Goal: Task Accomplishment & Management: Use online tool/utility

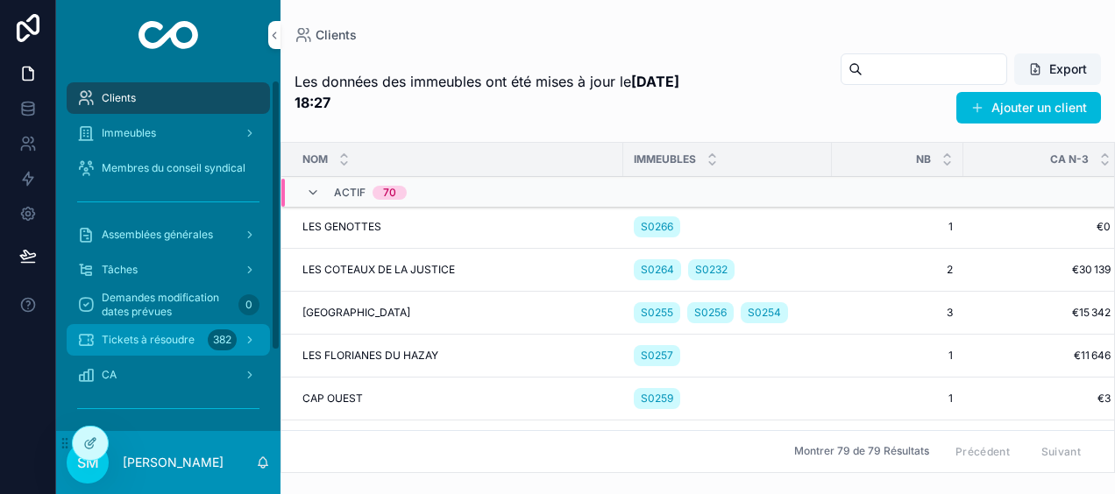
scroll to position [119, 0]
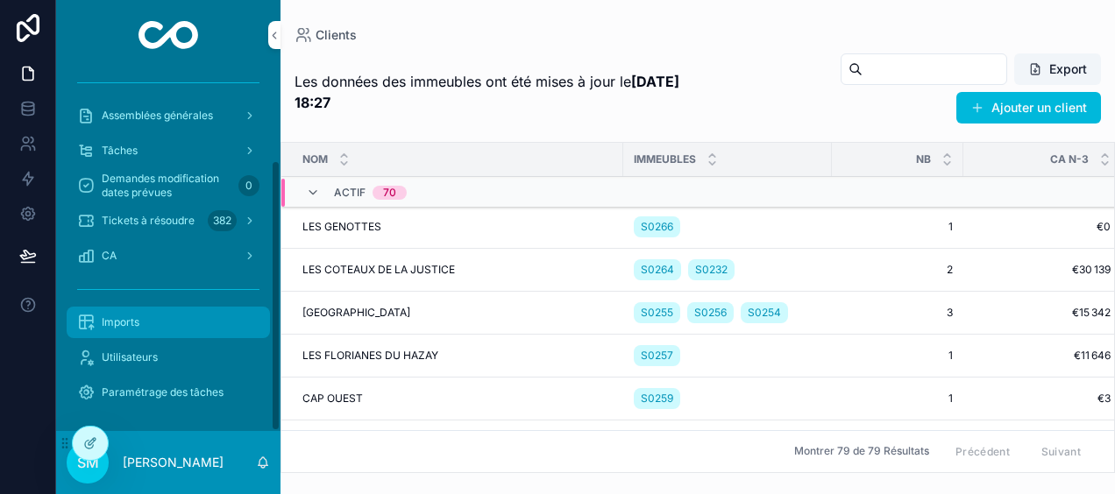
click at [159, 333] on div "Imports" at bounding box center [168, 323] width 182 height 28
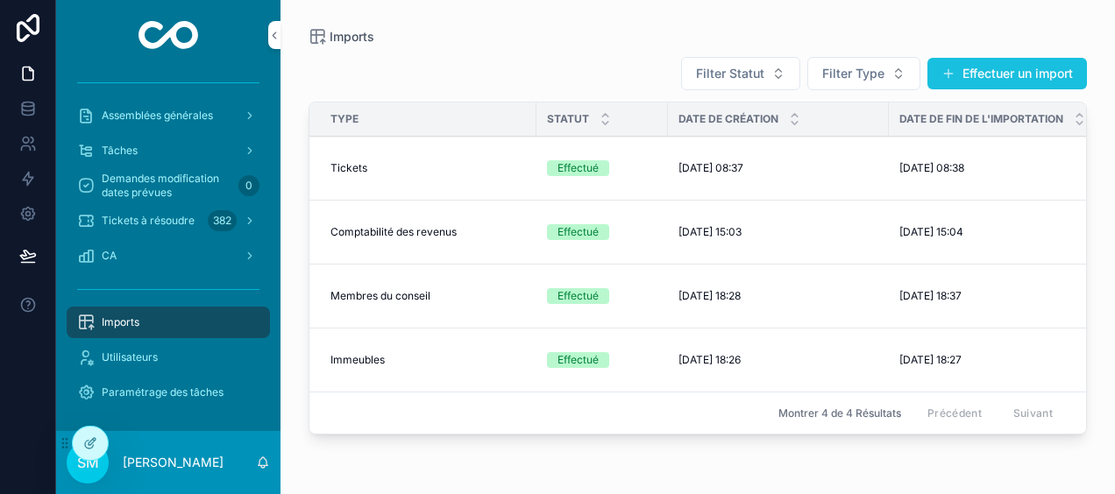
click at [971, 67] on button "Effectuer un import" at bounding box center [1007, 74] width 160 height 32
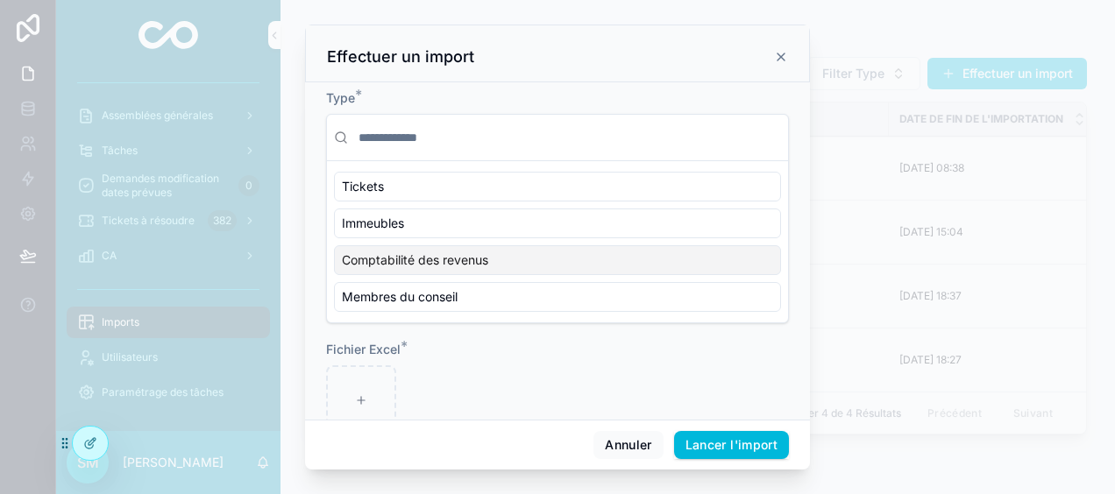
click at [496, 255] on div "Comptabilité des revenus" at bounding box center [557, 260] width 447 height 30
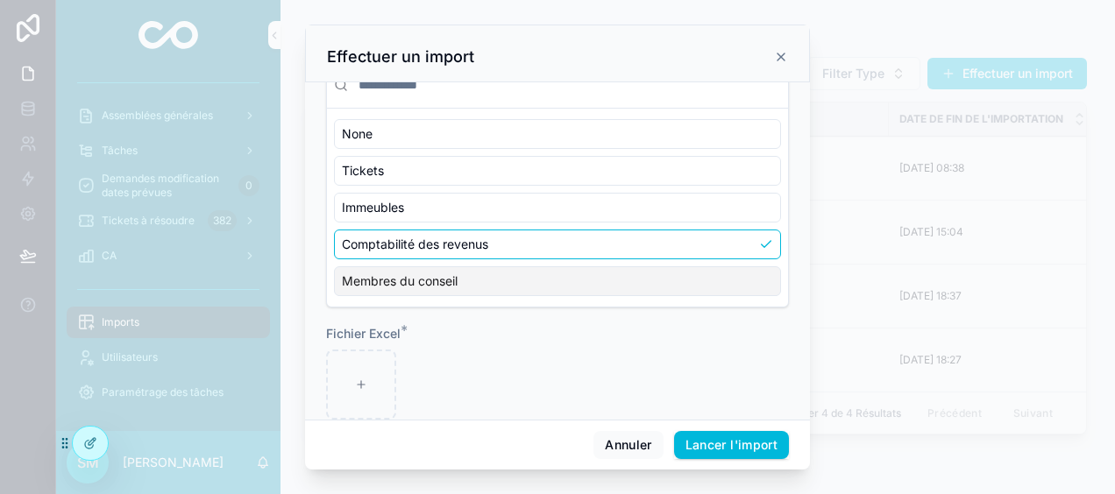
scroll to position [79, 0]
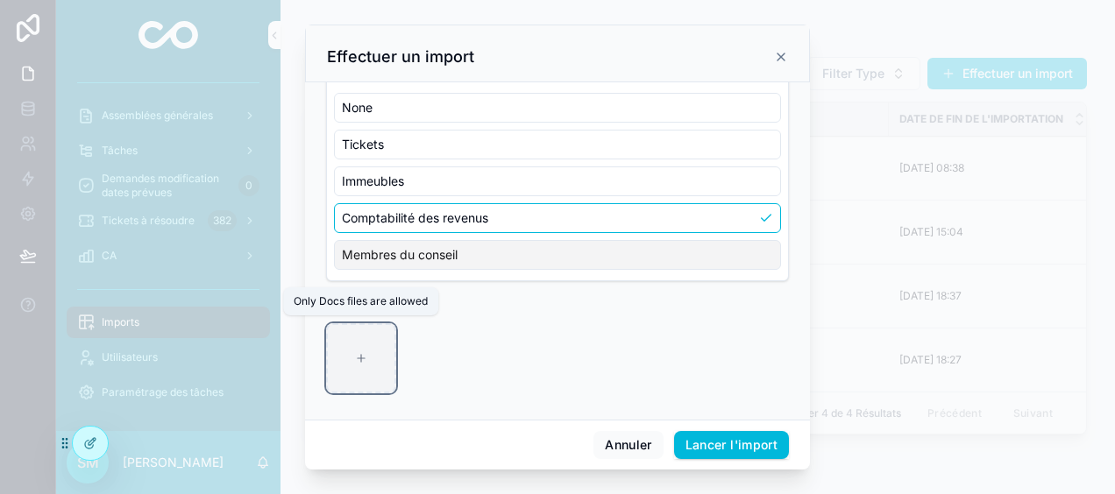
click at [381, 365] on div "scrollable content" at bounding box center [361, 358] width 70 height 70
type input "**********"
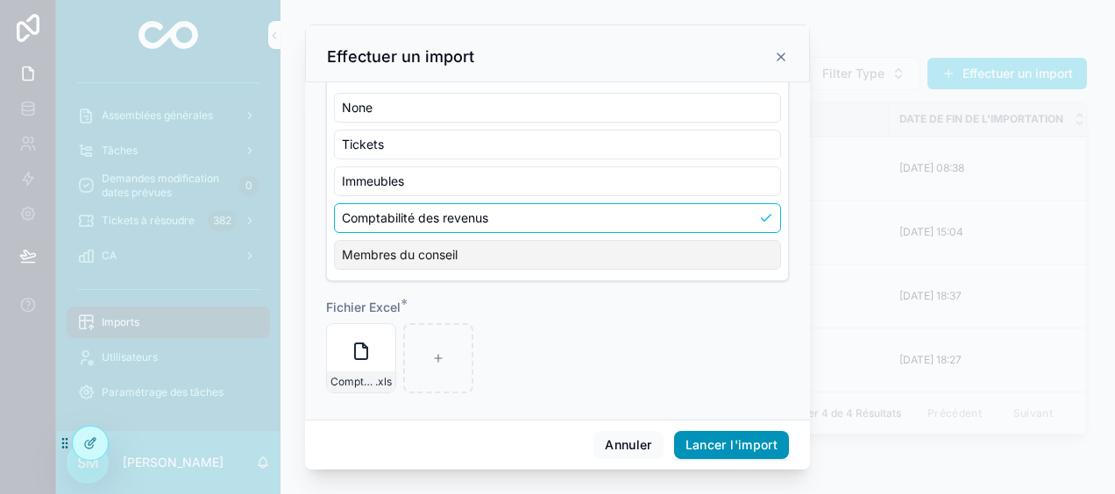
click at [732, 448] on button "Lancer l'import" at bounding box center [731, 445] width 115 height 28
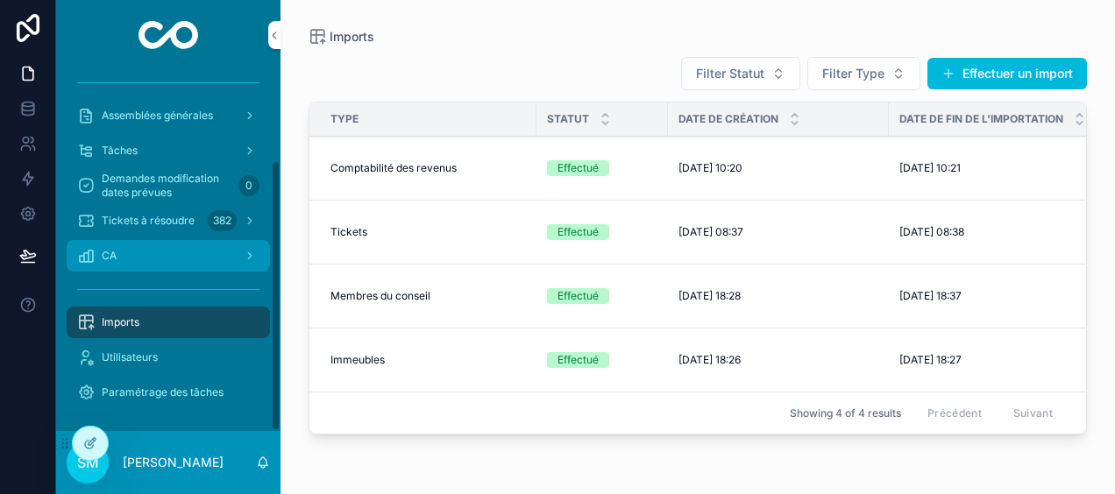
click at [177, 249] on div "CA" at bounding box center [168, 256] width 182 height 28
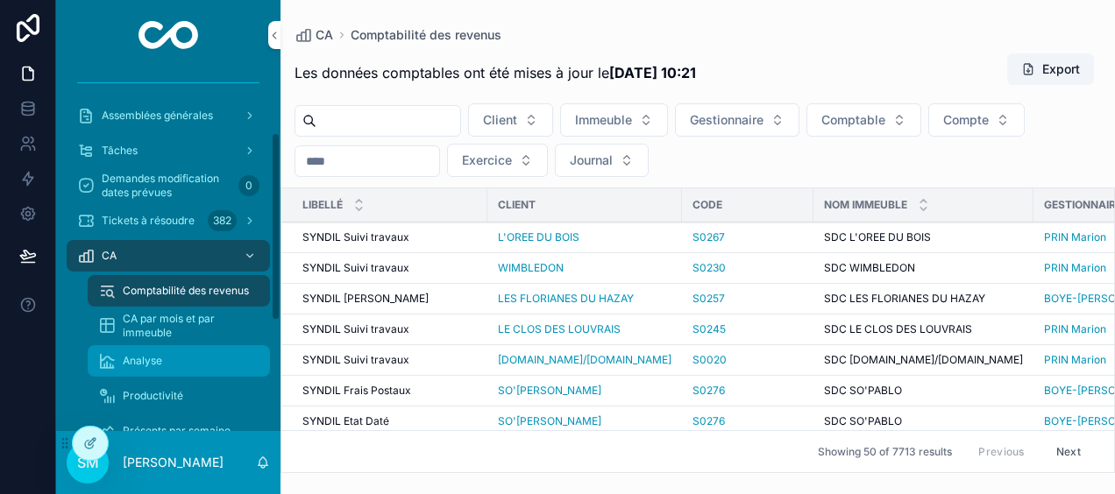
click at [156, 357] on span "Analyse" at bounding box center [142, 361] width 39 height 14
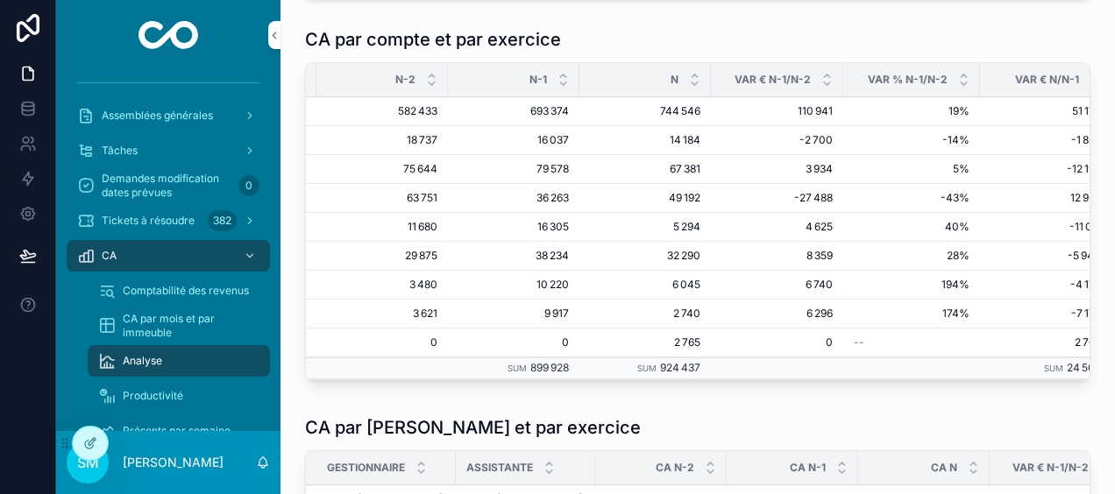
scroll to position [1139, 0]
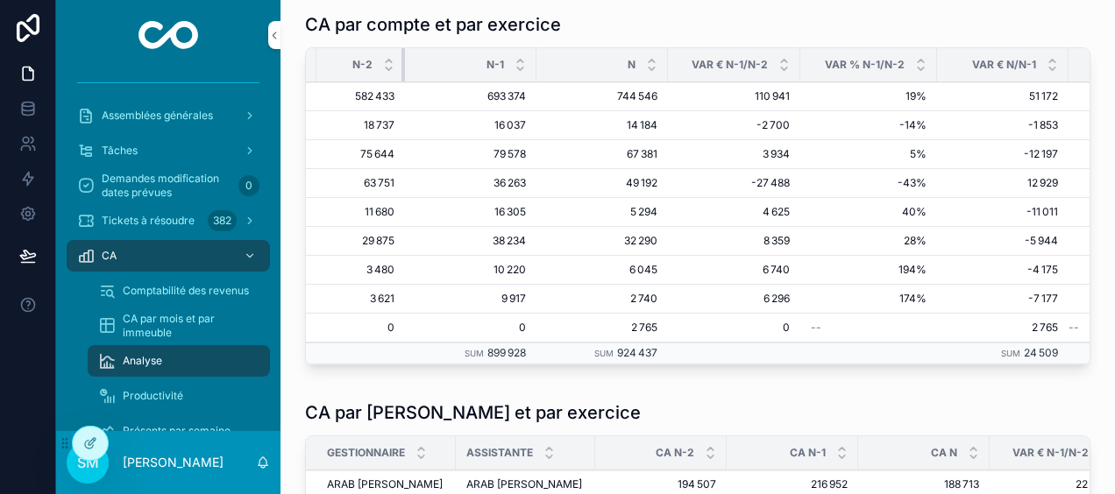
drag, startPoint x: 447, startPoint y: 52, endPoint x: 403, endPoint y: 60, distance: 44.7
click at [403, 60] on tr "Description N-2 N-1 N Var € N-1/N-2 Var % N-1/N-2 Var € N/N-1 Var % N/N-1" at bounding box center [651, 65] width 1111 height 34
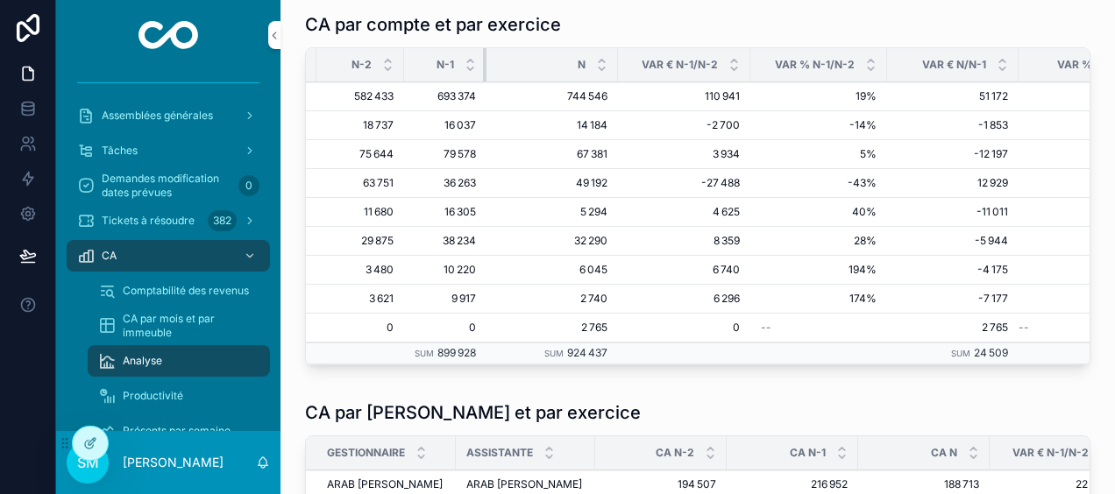
drag, startPoint x: 532, startPoint y: 56, endPoint x: 480, endPoint y: 74, distance: 54.6
click at [480, 74] on th "N-1" at bounding box center [445, 65] width 82 height 34
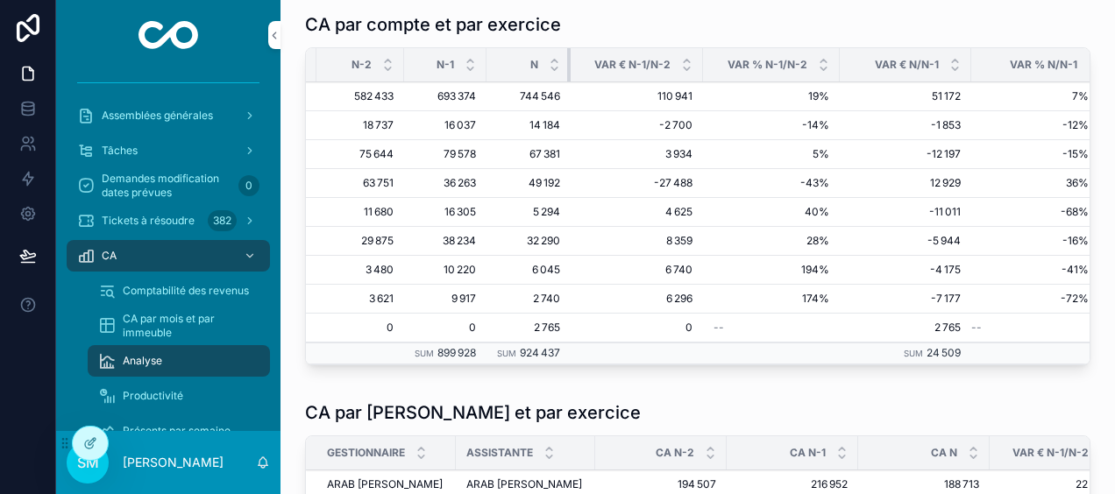
drag, startPoint x: 615, startPoint y: 51, endPoint x: 564, endPoint y: 74, distance: 56.5
click at [564, 74] on th "N" at bounding box center [528, 65] width 84 height 34
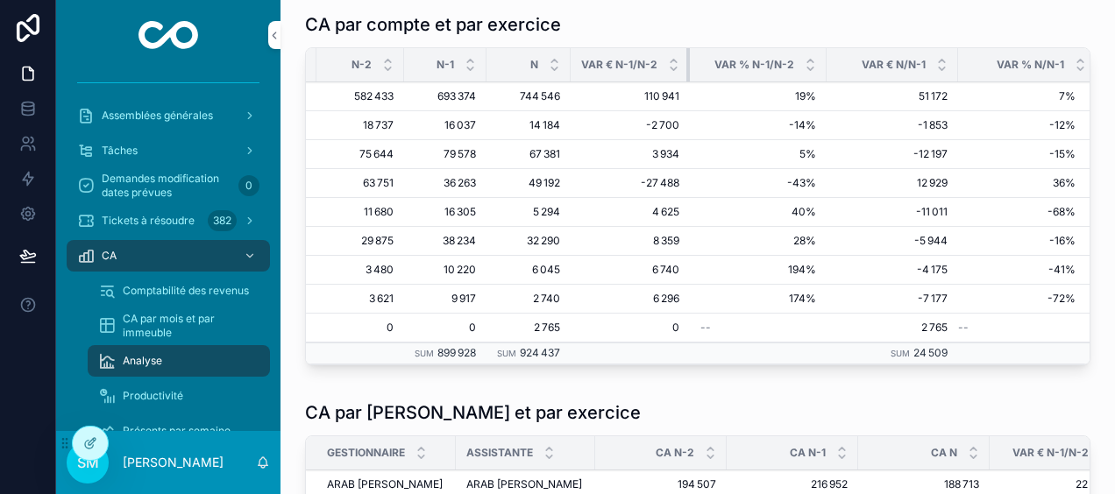
drag, startPoint x: 700, startPoint y: 56, endPoint x: 666, endPoint y: 63, distance: 34.9
click at [666, 63] on th "Var € N-1/N-2" at bounding box center [630, 65] width 119 height 34
drag, startPoint x: 822, startPoint y: 54, endPoint x: 773, endPoint y: 65, distance: 50.2
click at [773, 65] on div "Var % N-1/N-2" at bounding box center [758, 64] width 137 height 33
drag, startPoint x: 773, startPoint y: 65, endPoint x: 746, endPoint y: 21, distance: 51.6
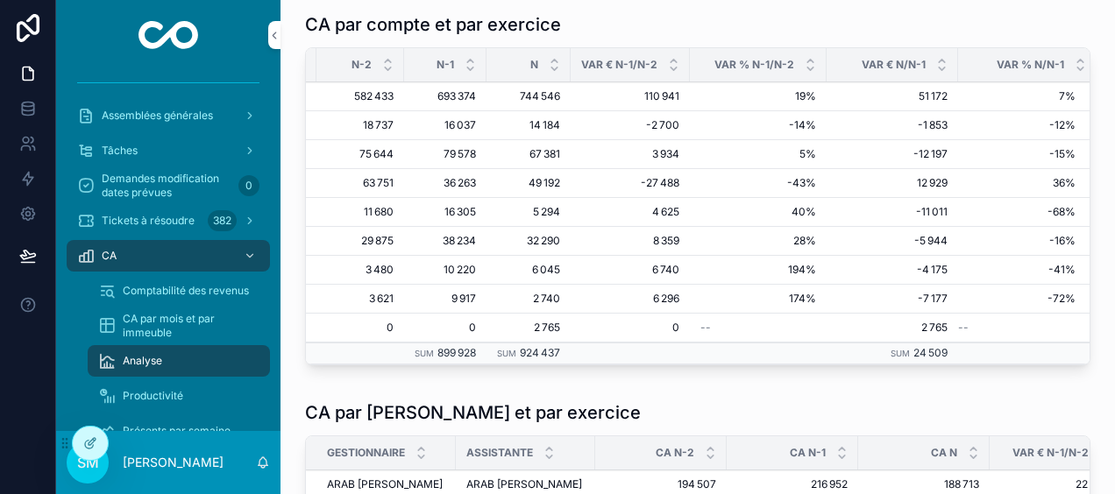
click at [746, 21] on div "CA par compte et par exercice" at bounding box center [697, 24] width 785 height 25
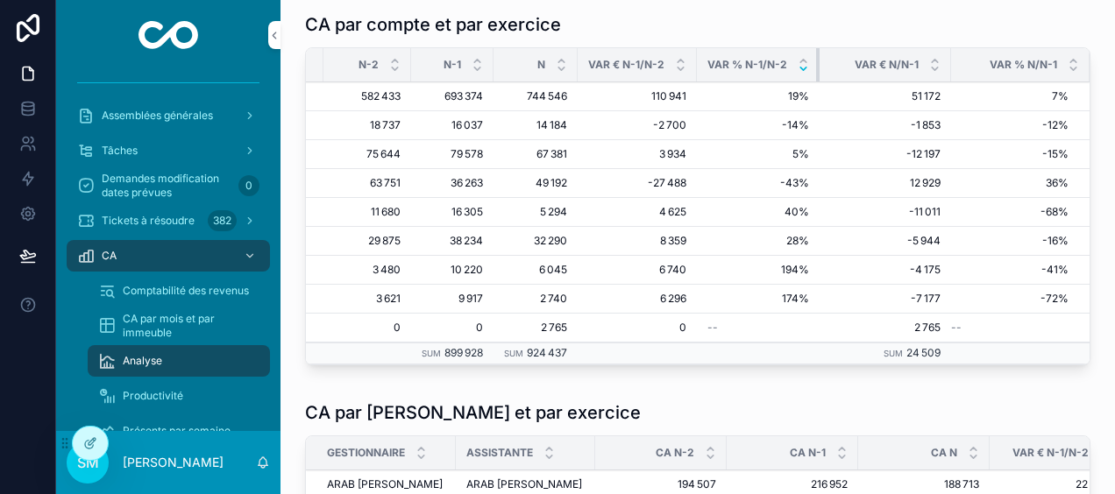
drag, startPoint x: 824, startPoint y: 54, endPoint x: 792, endPoint y: 62, distance: 32.5
click at [792, 62] on th "Var % N-1/N-2" at bounding box center [758, 65] width 123 height 34
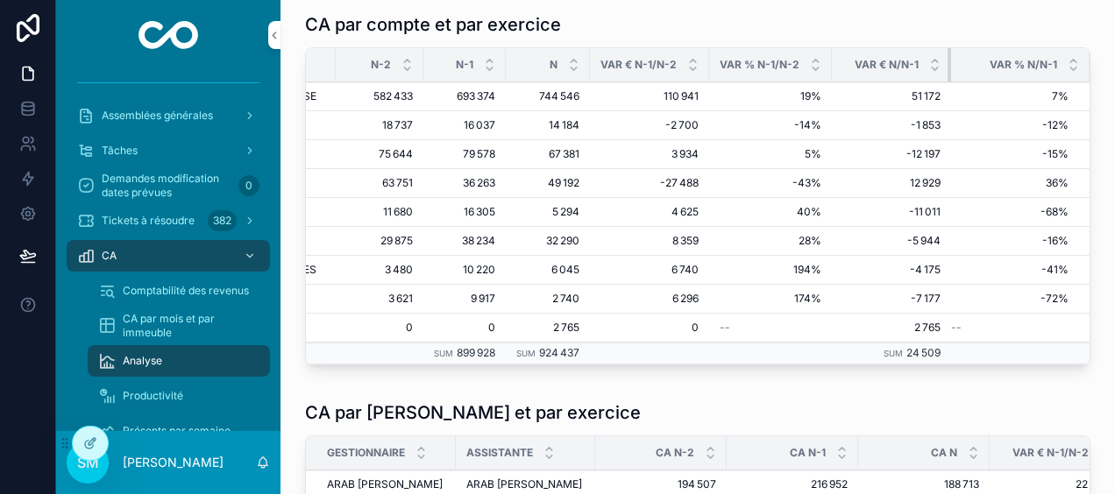
scroll to position [0, 190]
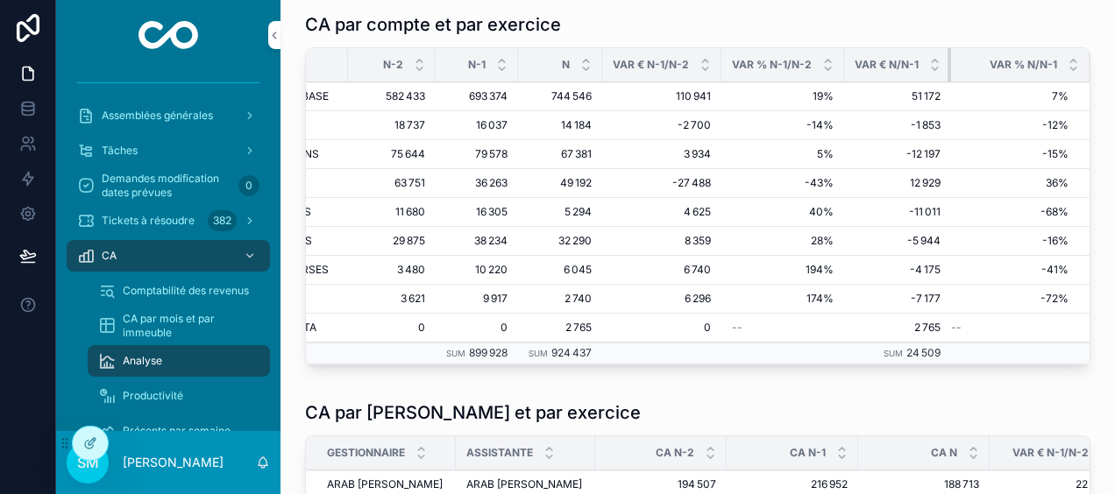
drag, startPoint x: 941, startPoint y: 53, endPoint x: 913, endPoint y: 57, distance: 28.4
click at [913, 57] on th "Var € N/N-1" at bounding box center [897, 65] width 107 height 34
click at [1077, 73] on div "CA par compte et par exercice Description N-2 N-1 N Var € N-1/N-2 Var % N-1/N-2…" at bounding box center [698, 192] width 806 height 374
click at [1073, 70] on div "Var % N/N-1" at bounding box center [1020, 64] width 138 height 33
click at [927, 55] on th "Var € N/N-1" at bounding box center [897, 65] width 107 height 34
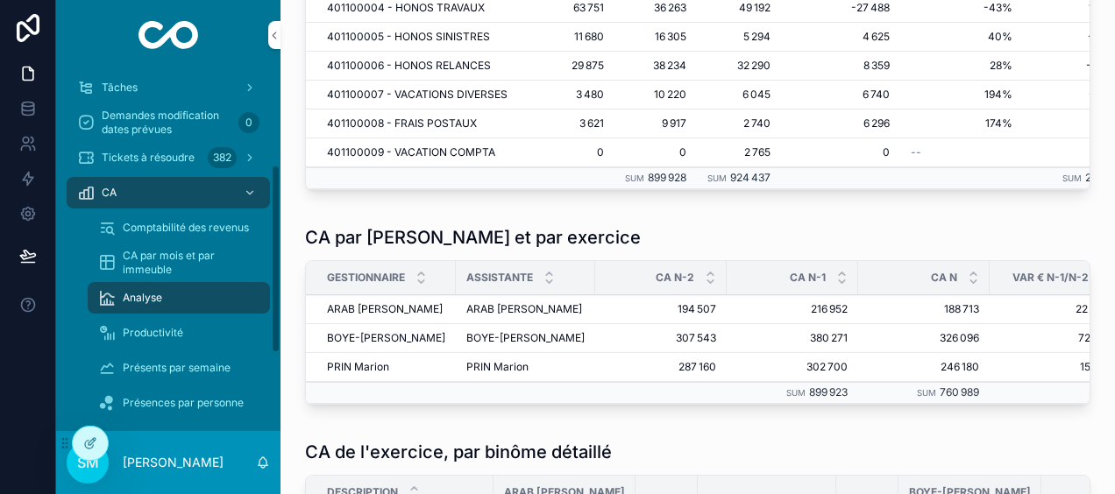
scroll to position [295, 0]
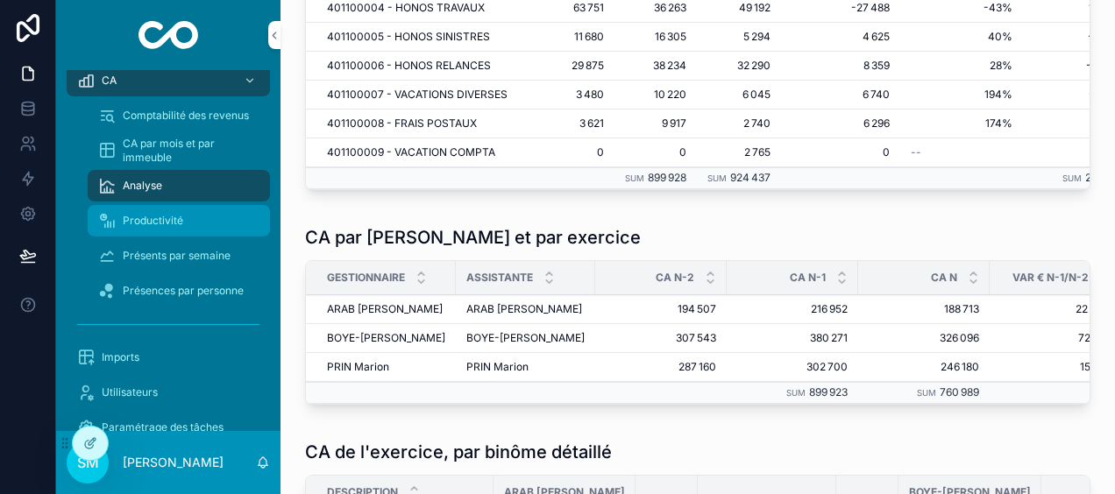
click at [165, 221] on span "Productivité" at bounding box center [153, 221] width 60 height 14
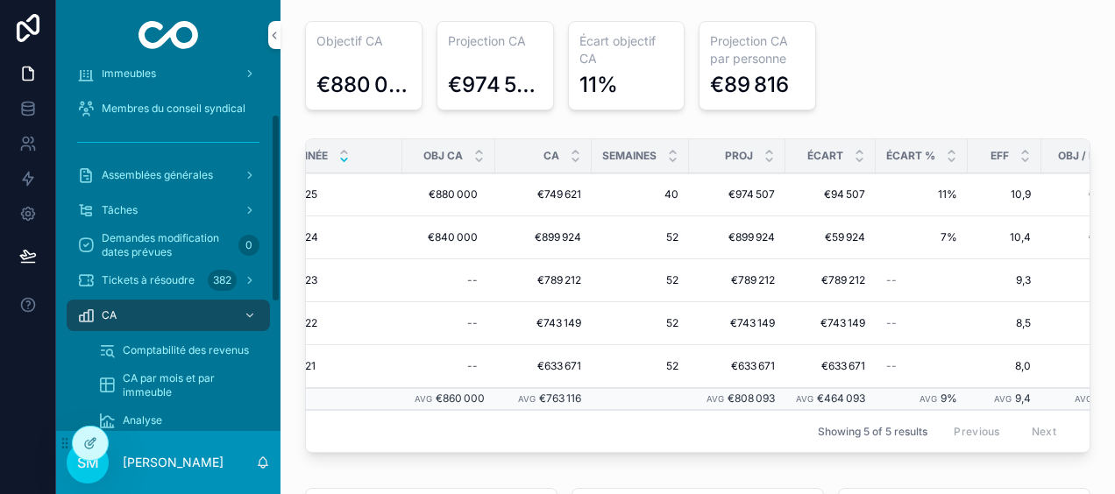
scroll to position [88, 0]
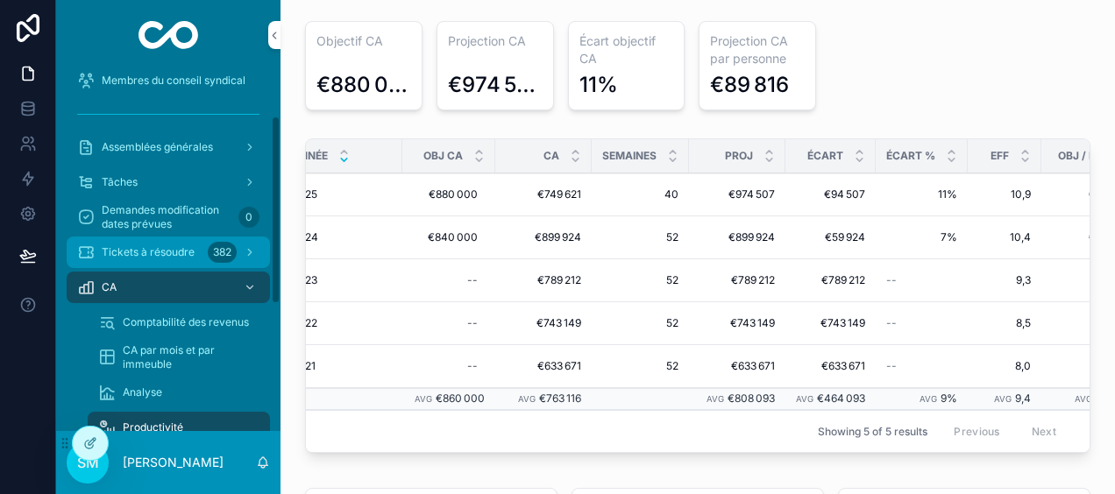
click at [186, 254] on span "Tickets à résoudre" at bounding box center [148, 252] width 93 height 14
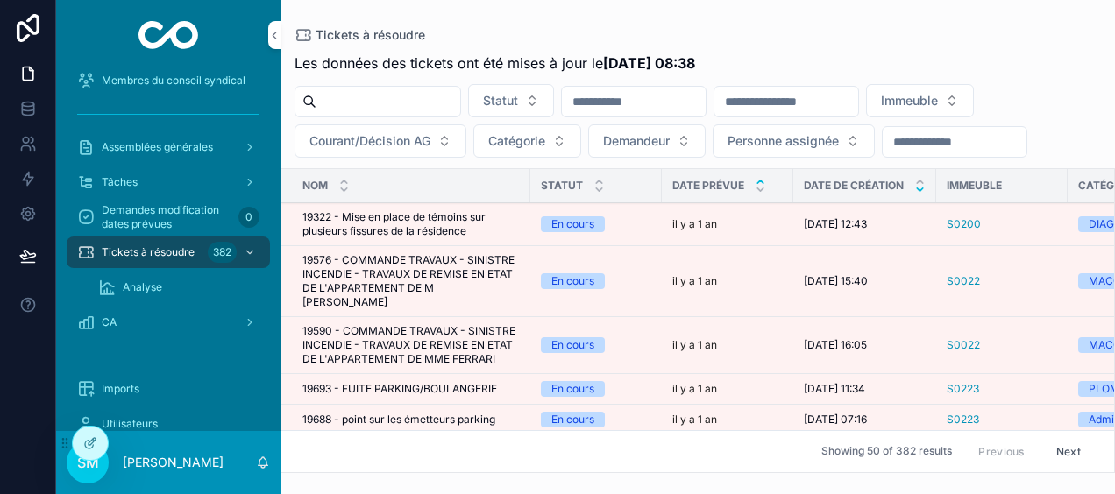
click at [920, 188] on icon "scrollable content" at bounding box center [920, 189] width 6 height 3
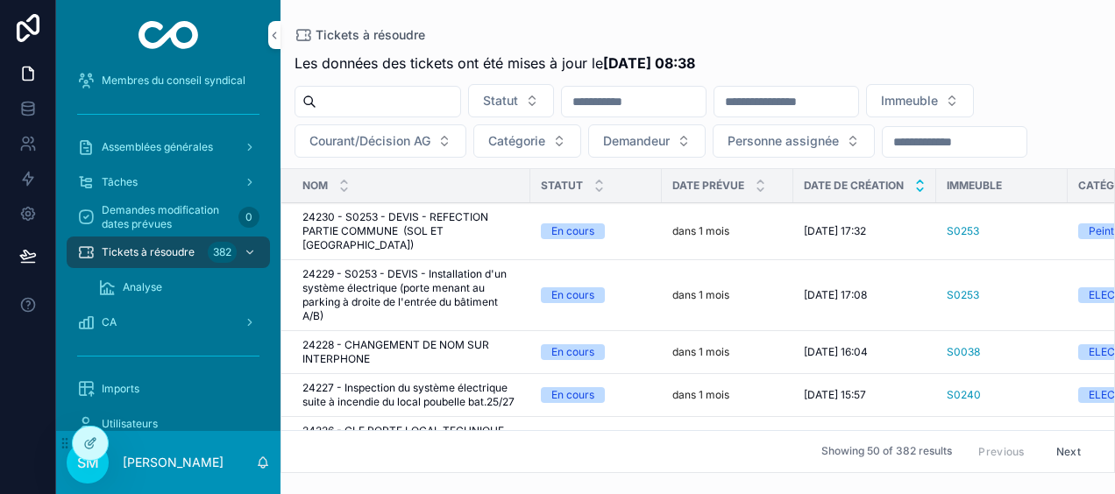
click at [922, 181] on icon "scrollable content" at bounding box center [920, 182] width 6 height 3
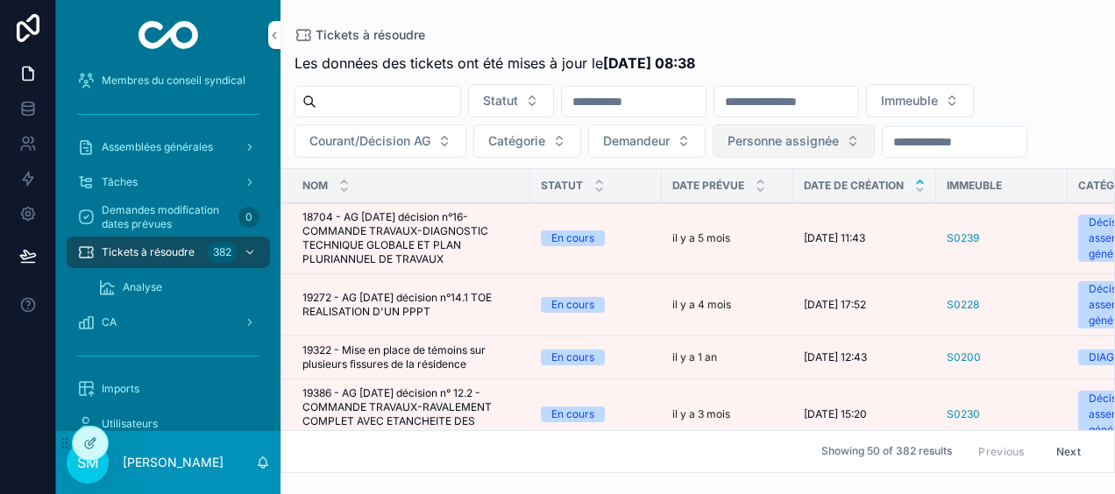
click at [782, 144] on span "Personne assignée" at bounding box center [782, 141] width 111 height 18
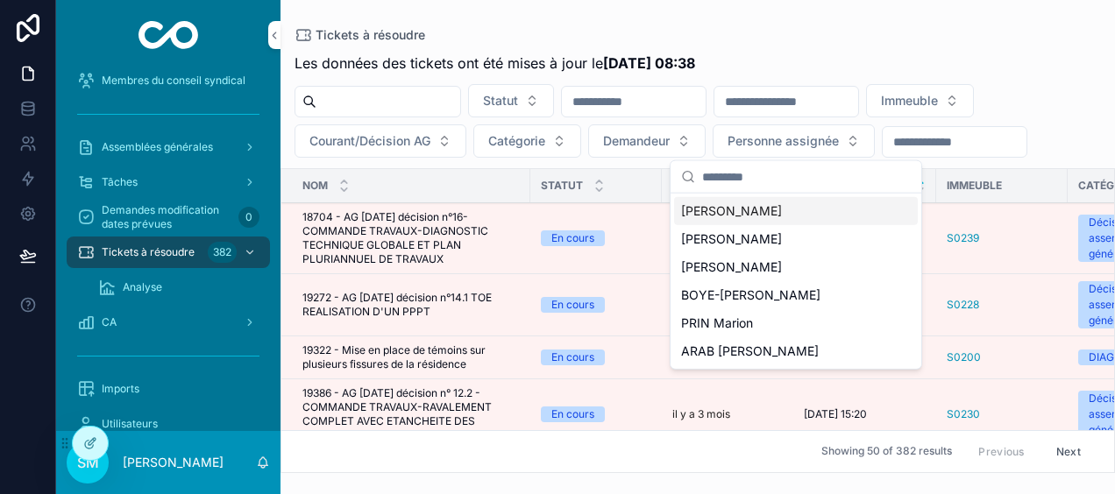
click at [847, 68] on div "Les données des tickets ont été mises à jour le [DATE] 08:38" at bounding box center [698, 63] width 806 height 21
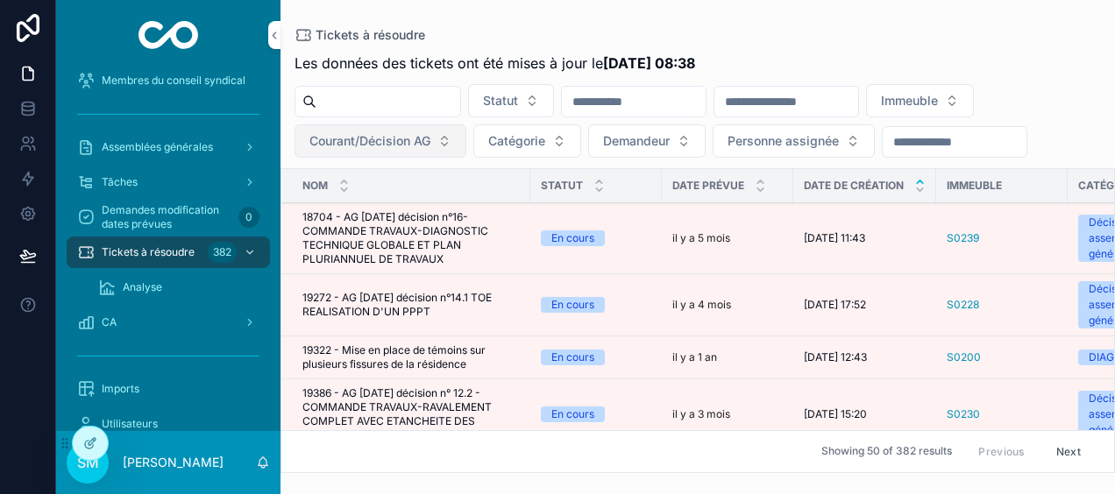
click at [347, 146] on span "Courant/Décision AG" at bounding box center [369, 141] width 121 height 18
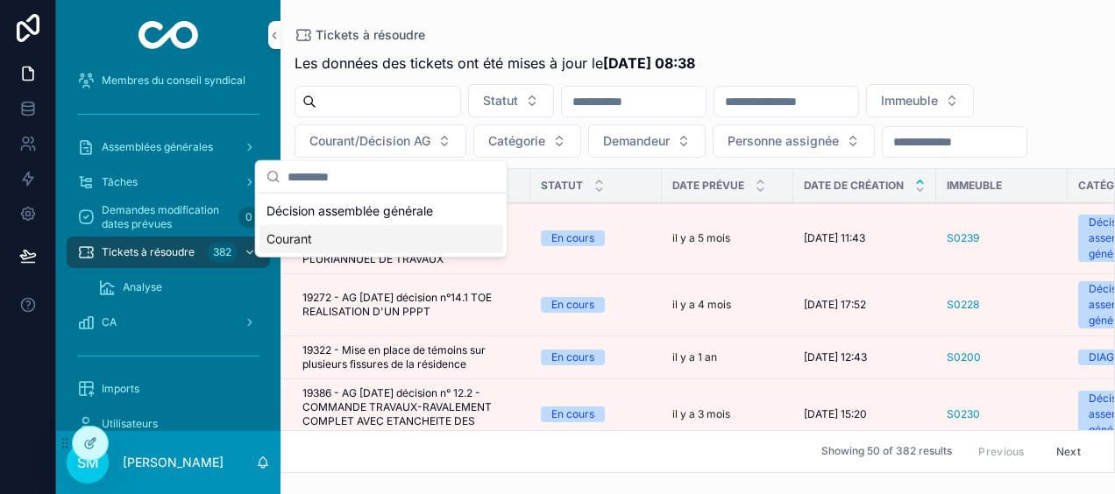
click at [324, 244] on div "Courant" at bounding box center [381, 239] width 244 height 28
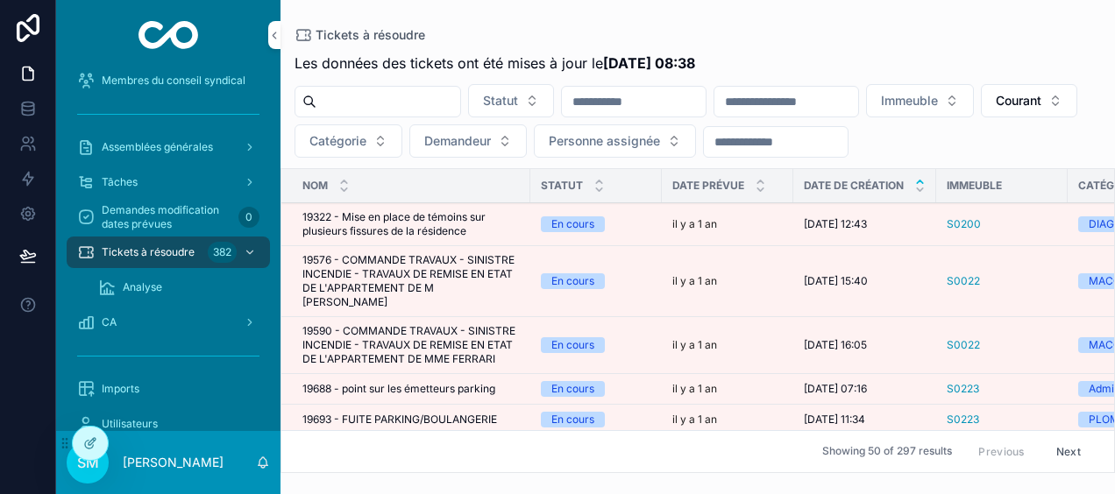
click at [827, 98] on input "scrollable content" at bounding box center [786, 101] width 144 height 25
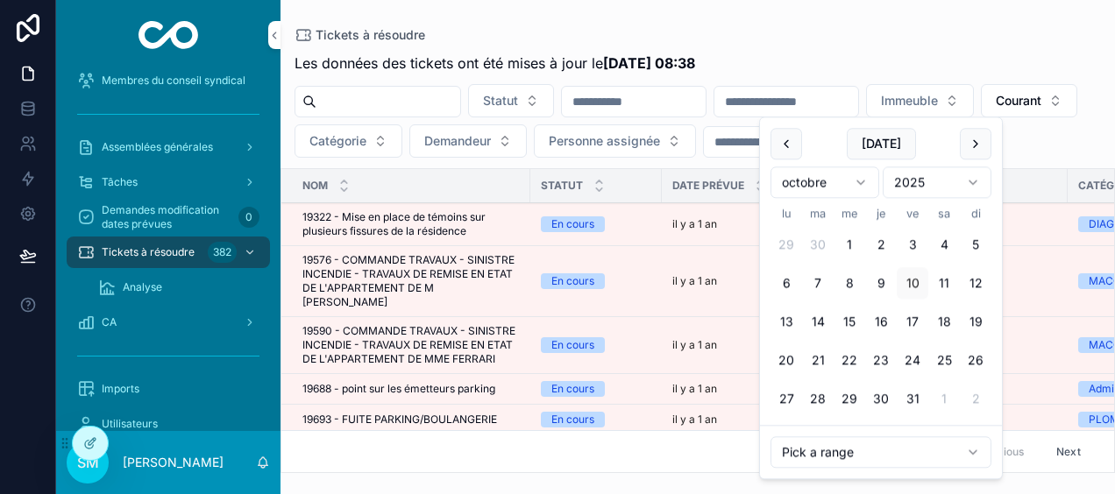
click at [809, 32] on div "Tickets à résoudre" at bounding box center [698, 35] width 806 height 14
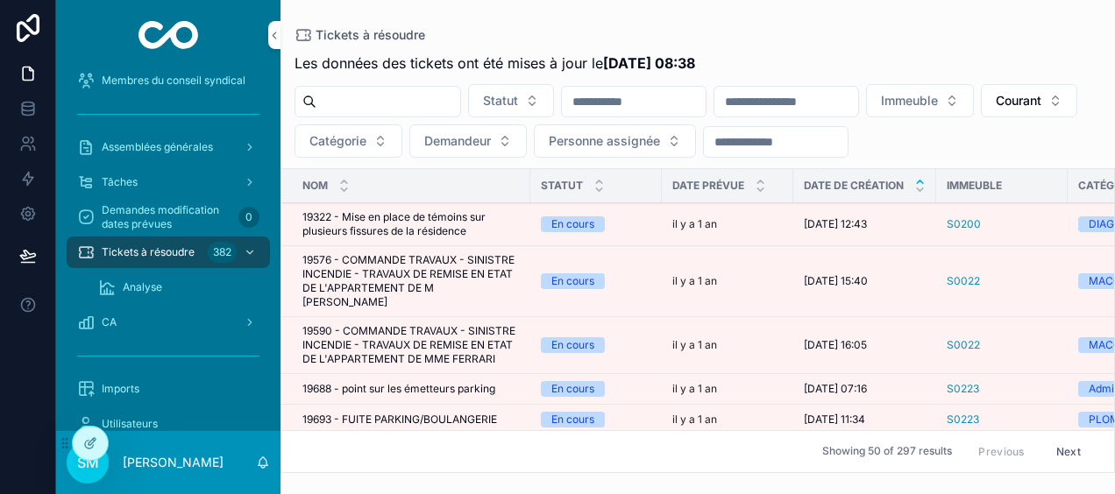
click at [854, 102] on input "scrollable content" at bounding box center [786, 101] width 144 height 25
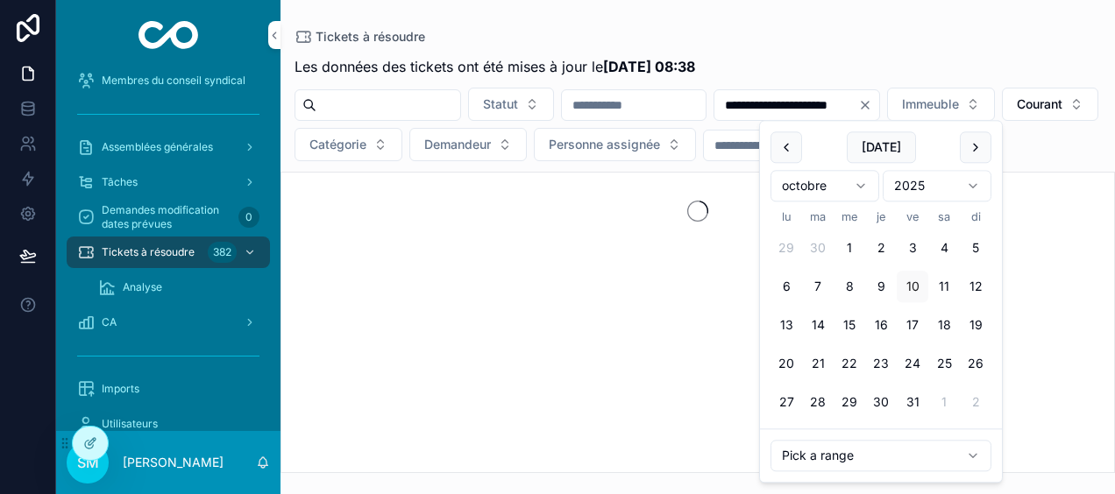
type input "**********"
click at [911, 29] on div "Tickets à résoudre" at bounding box center [698, 37] width 806 height 18
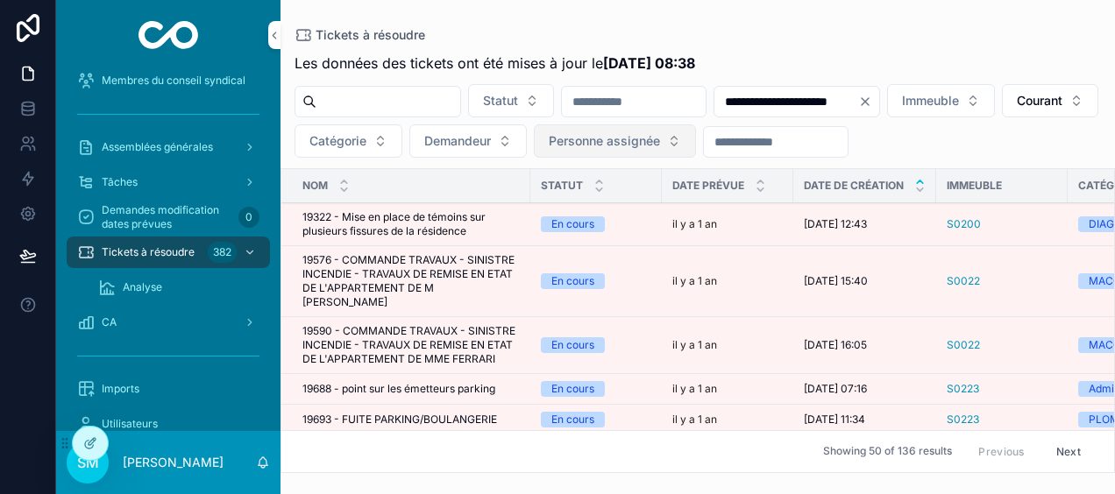
click at [660, 139] on span "Personne assignée" at bounding box center [604, 141] width 111 height 18
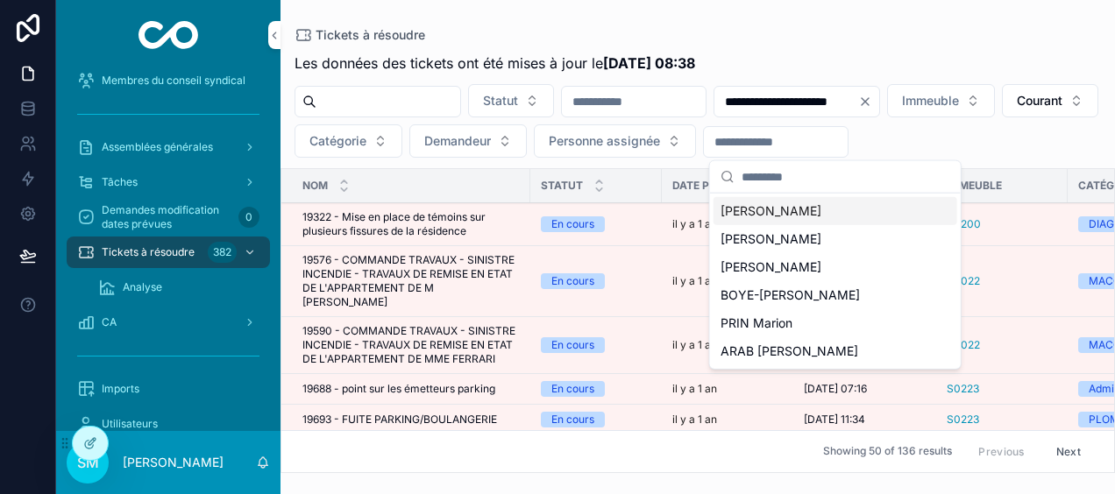
click at [808, 209] on span "[PERSON_NAME]" at bounding box center [770, 211] width 101 height 18
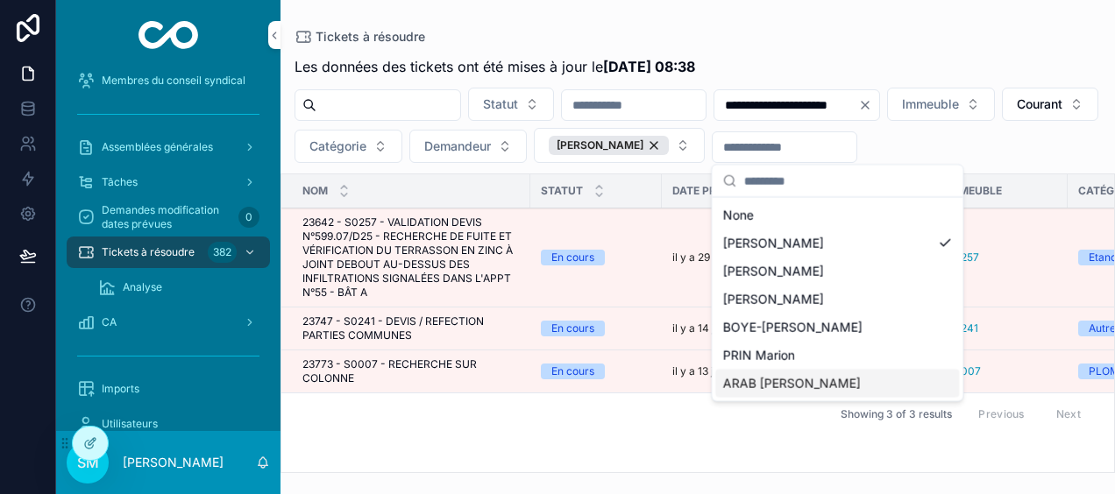
click at [826, 379] on div "ARAB [PERSON_NAME]" at bounding box center [837, 383] width 244 height 28
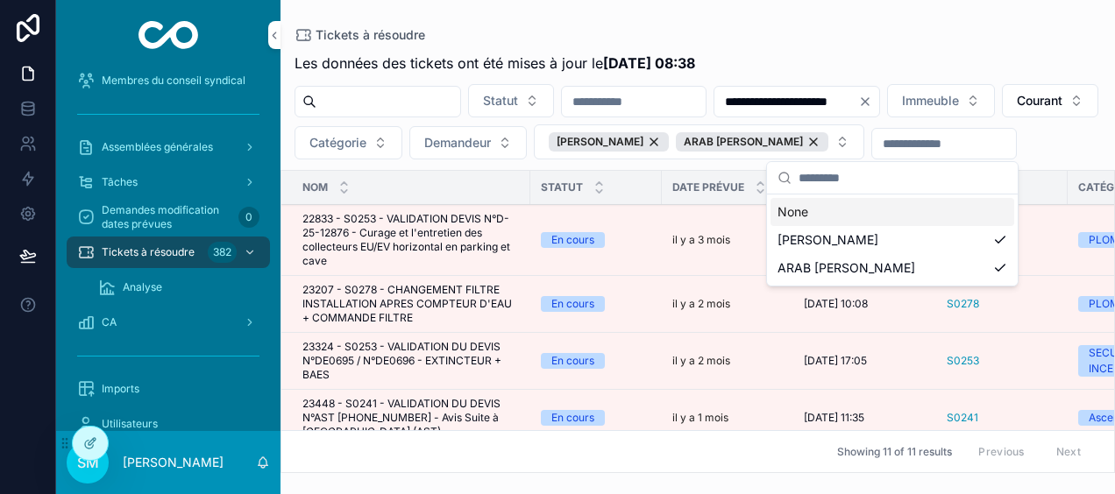
click at [959, 46] on div "**********" at bounding box center [697, 257] width 834 height 431
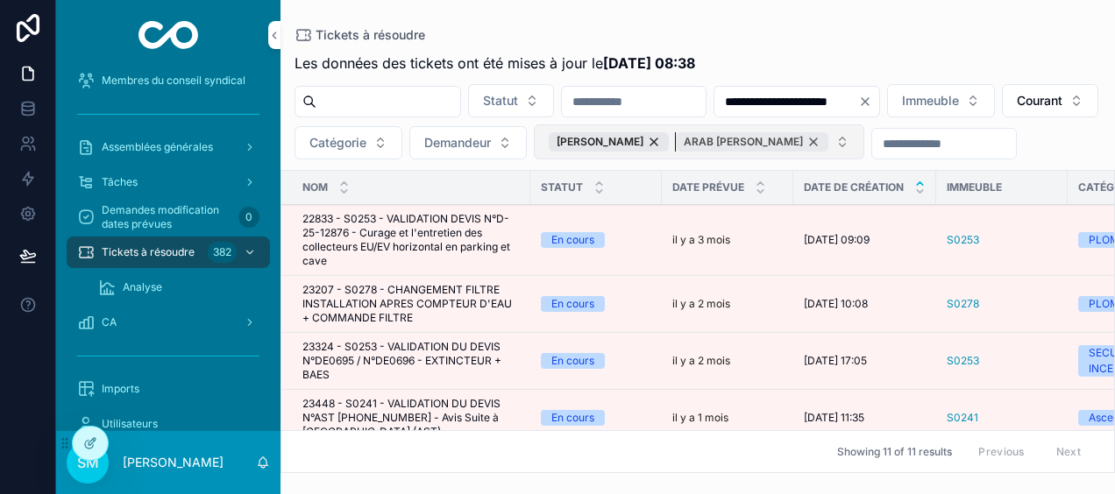
click at [828, 137] on div "ARAB [PERSON_NAME]" at bounding box center [752, 141] width 153 height 19
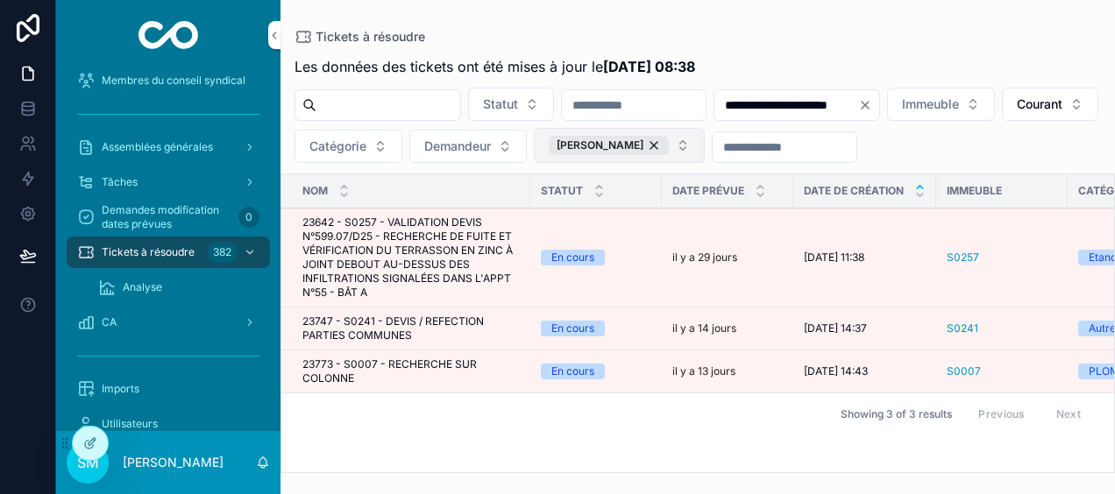
click at [705, 147] on button "[PERSON_NAME]" at bounding box center [619, 145] width 171 height 35
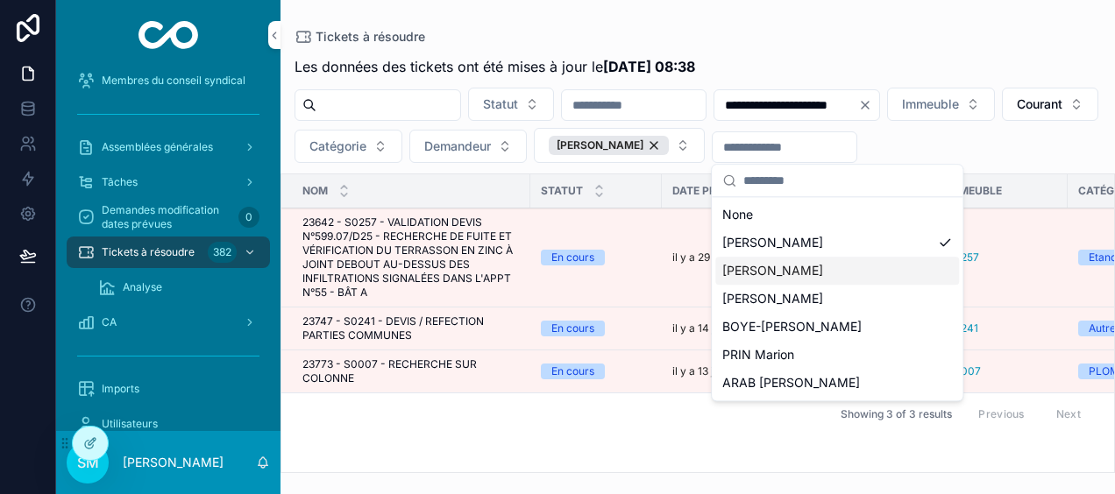
click at [810, 272] on span "[PERSON_NAME]" at bounding box center [772, 271] width 101 height 18
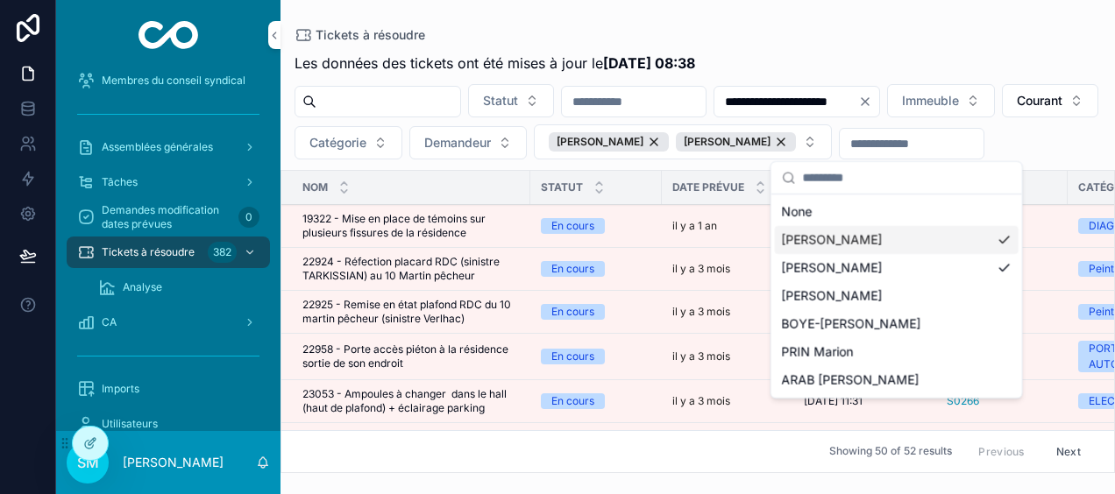
click at [995, 240] on div "[PERSON_NAME]" at bounding box center [897, 240] width 244 height 28
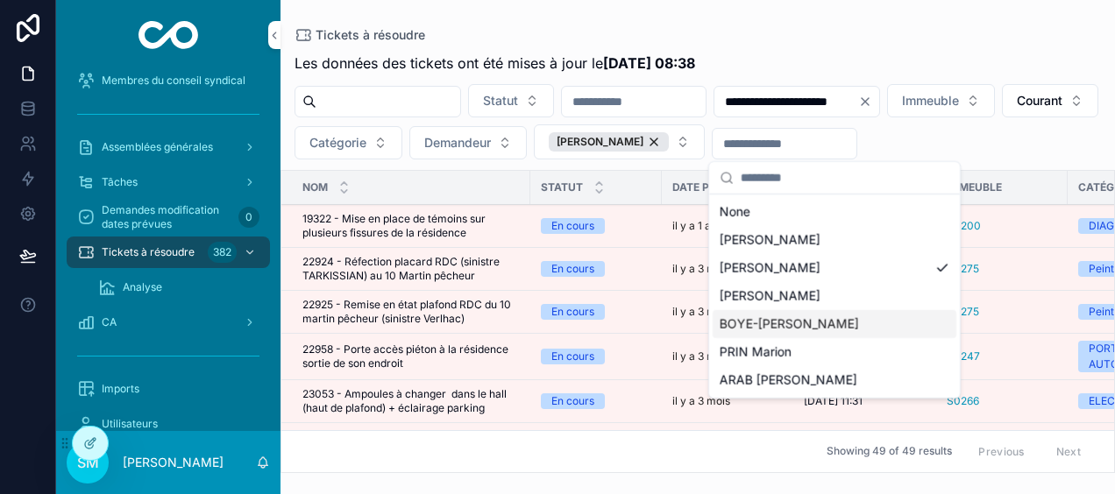
click at [833, 326] on div "BOYE-[PERSON_NAME]" at bounding box center [835, 324] width 244 height 28
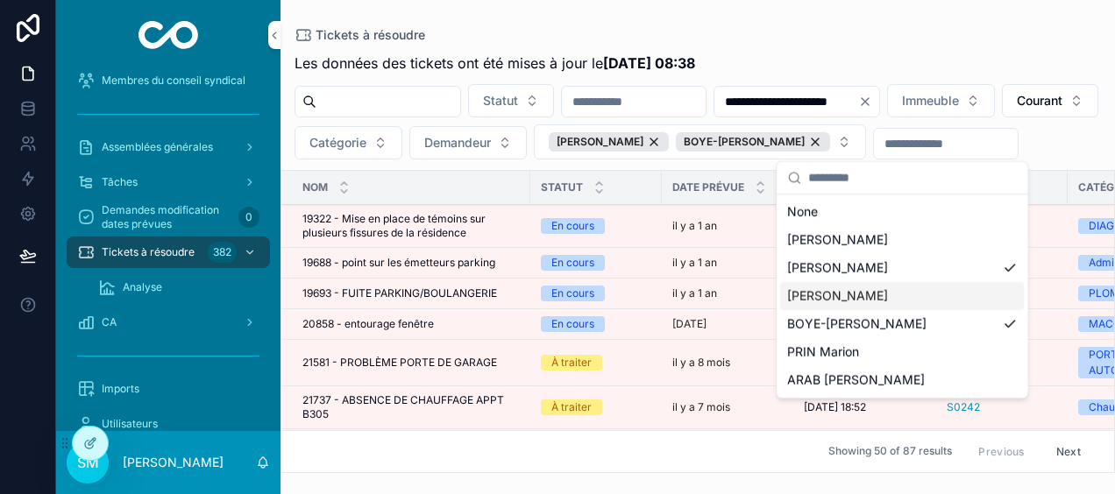
click at [912, 39] on div "Tickets à résoudre" at bounding box center [698, 35] width 806 height 14
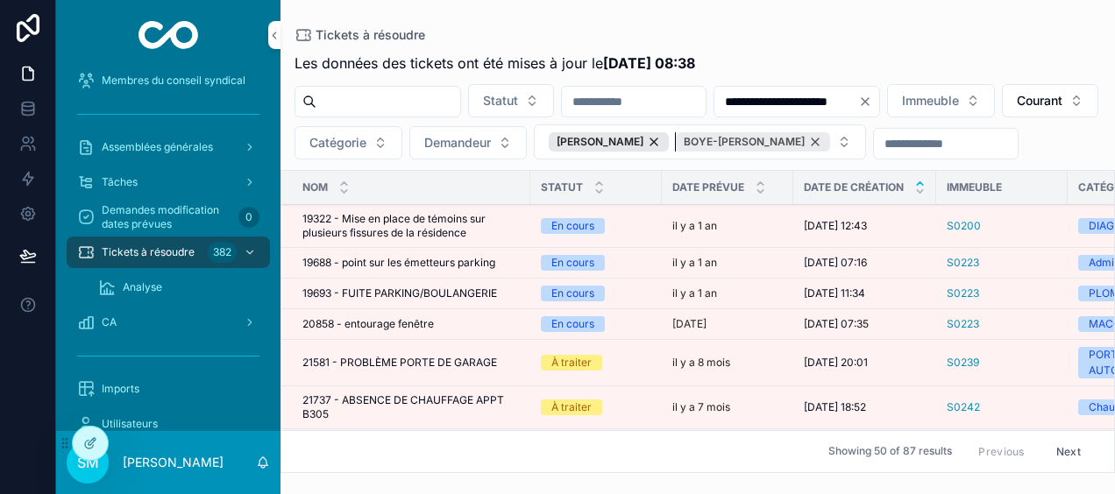
click at [830, 136] on div "BOYE-[PERSON_NAME]" at bounding box center [753, 141] width 154 height 19
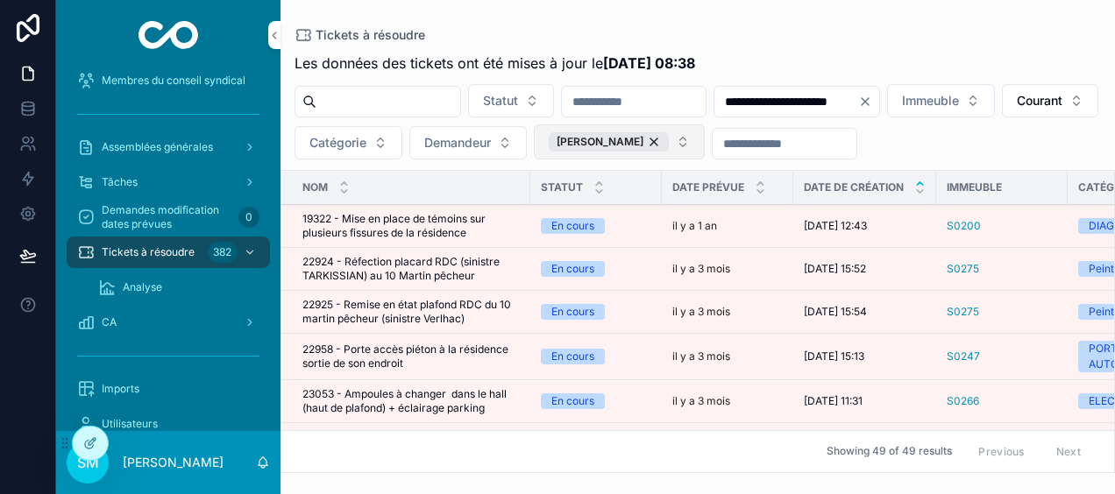
click at [705, 145] on button "[PERSON_NAME]" at bounding box center [619, 141] width 171 height 35
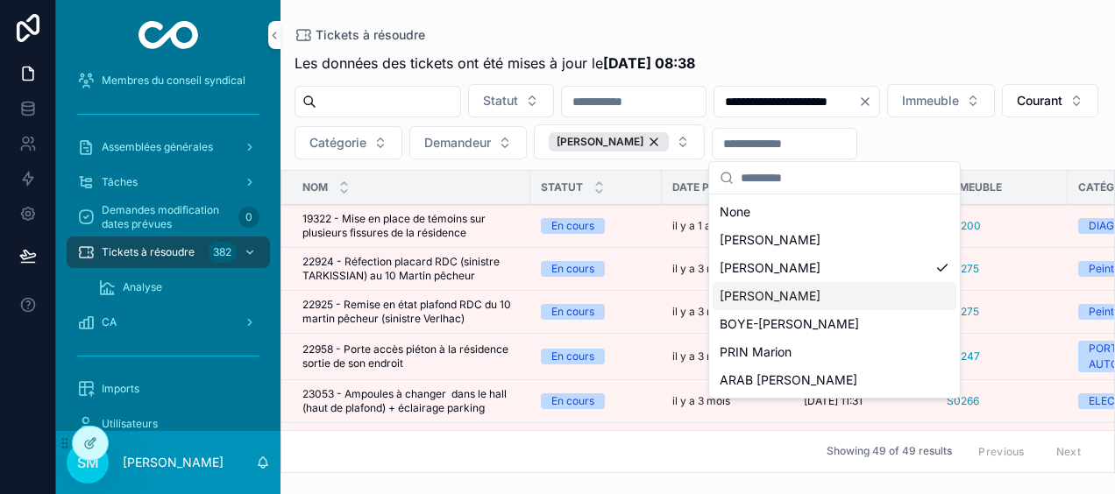
click at [834, 290] on div "[PERSON_NAME]" at bounding box center [835, 296] width 244 height 28
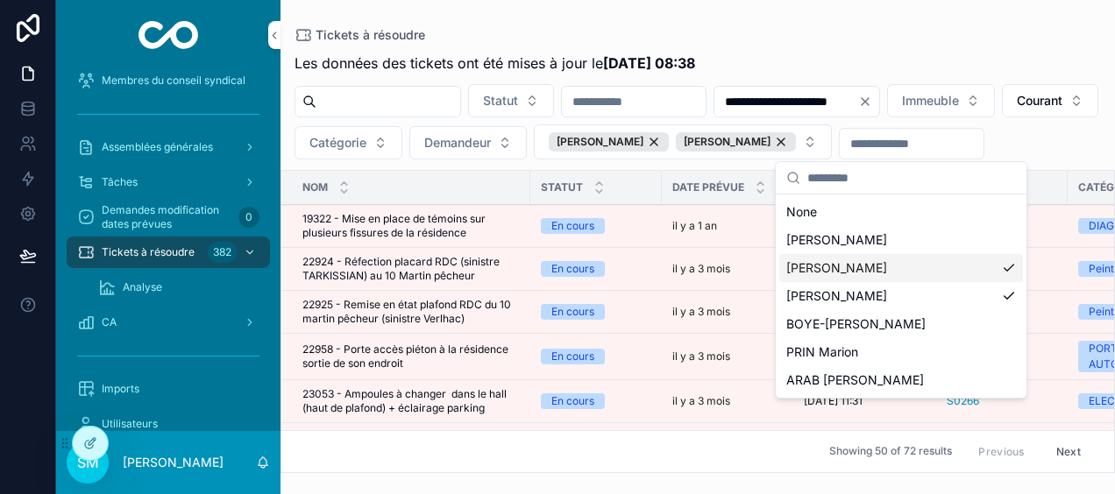
click at [1008, 266] on div "[PERSON_NAME]" at bounding box center [901, 268] width 244 height 28
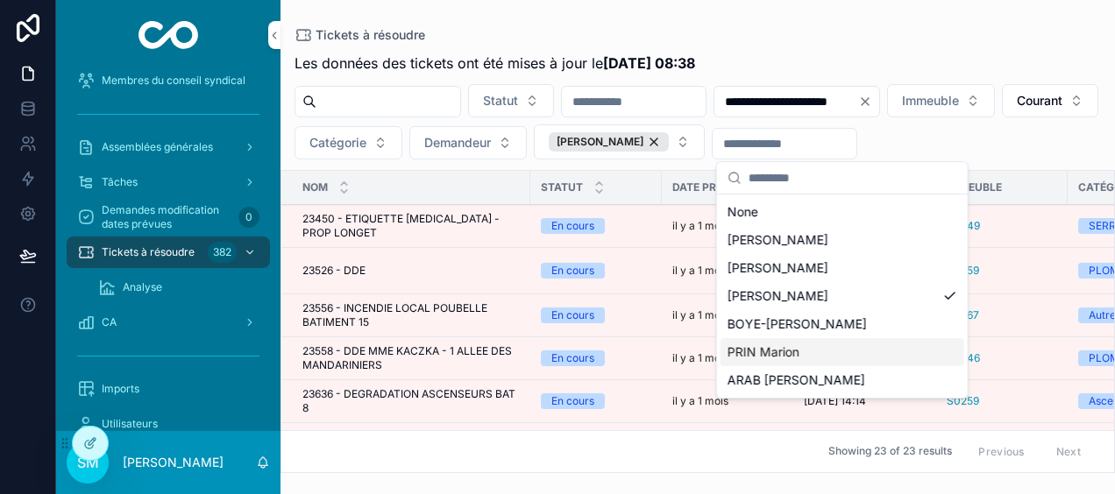
click at [832, 349] on div "PRIN Marion" at bounding box center [842, 352] width 244 height 28
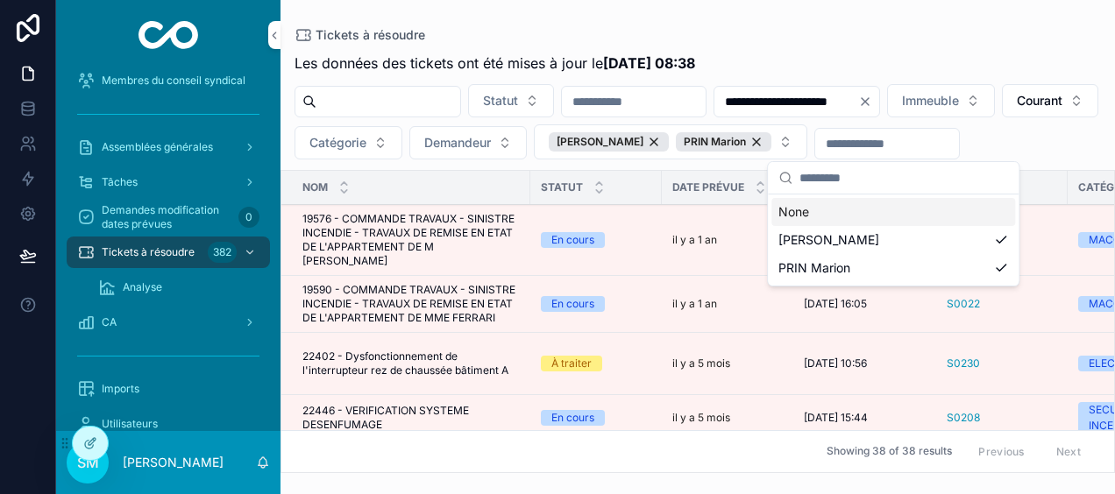
click at [884, 40] on div "Tickets à résoudre" at bounding box center [698, 35] width 806 height 14
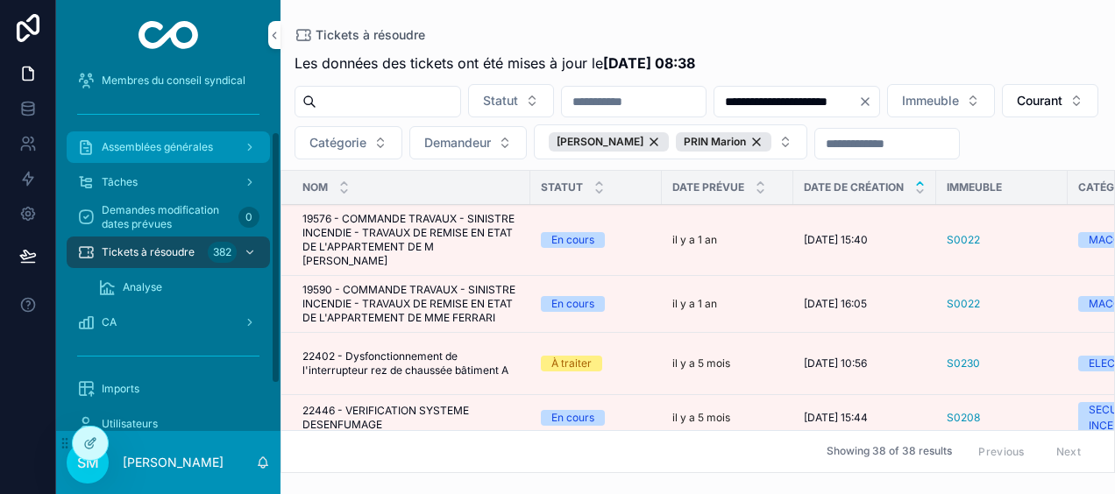
click at [230, 145] on div "Assemblées générales" at bounding box center [168, 147] width 182 height 28
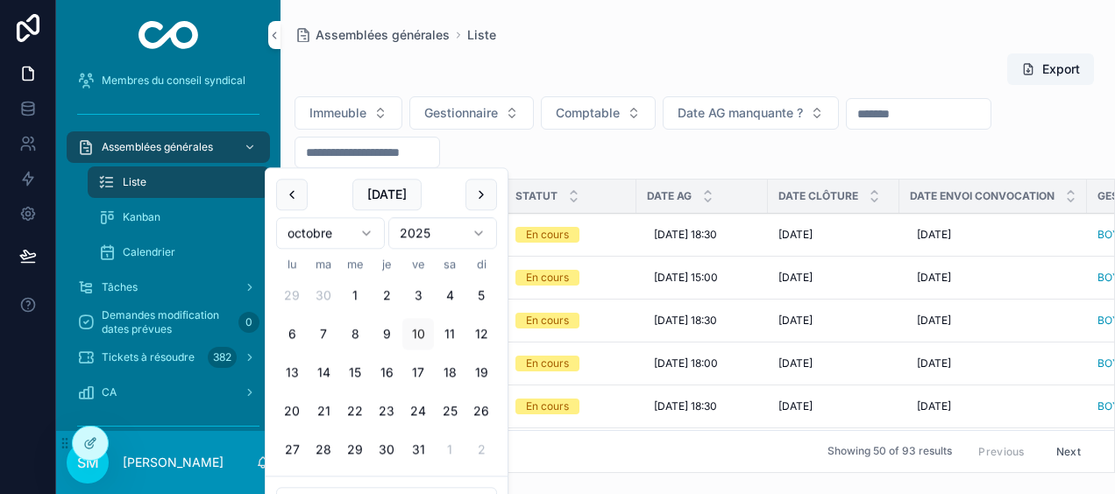
click at [380, 153] on input "scrollable content" at bounding box center [367, 152] width 144 height 25
click at [289, 190] on button "scrollable content" at bounding box center [292, 195] width 32 height 32
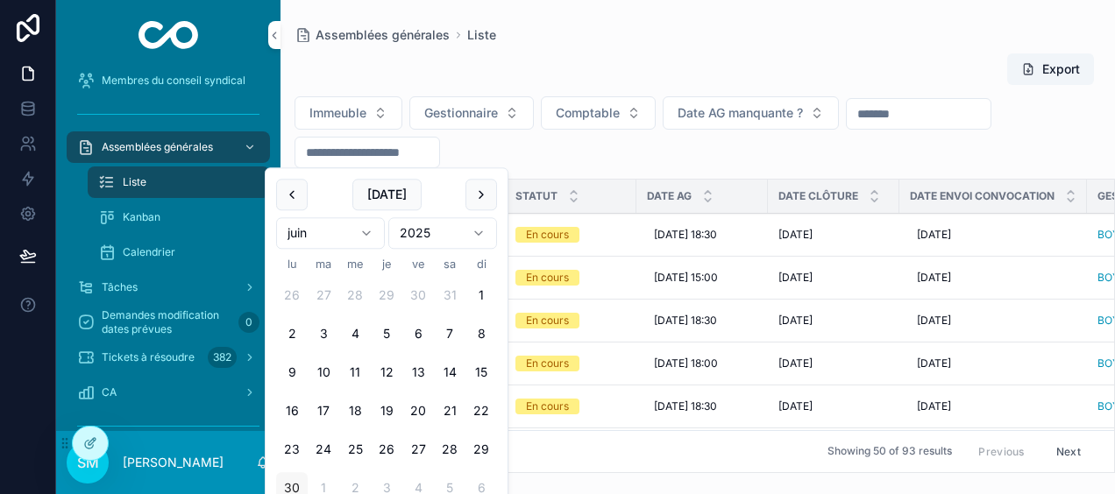
click at [291, 487] on button "30" at bounding box center [292, 489] width 32 height 32
type input "**********"
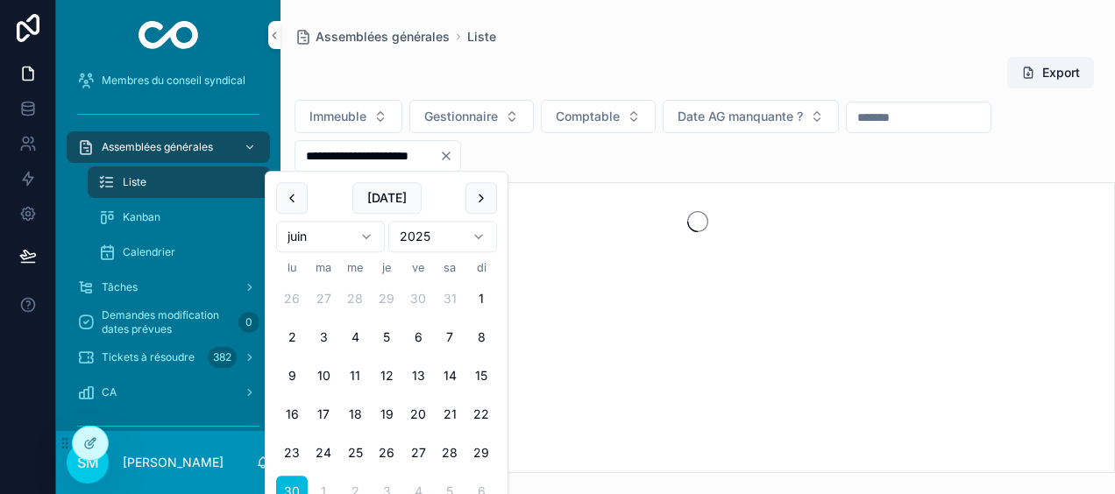
click at [754, 47] on div "**********" at bounding box center [697, 260] width 834 height 428
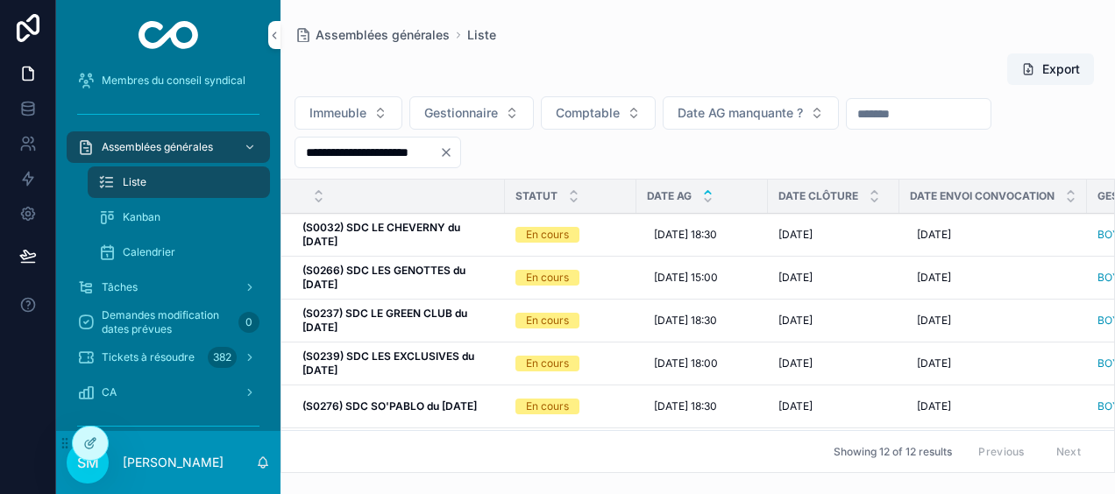
click at [707, 187] on icon "scrollable content" at bounding box center [707, 192] width 11 height 11
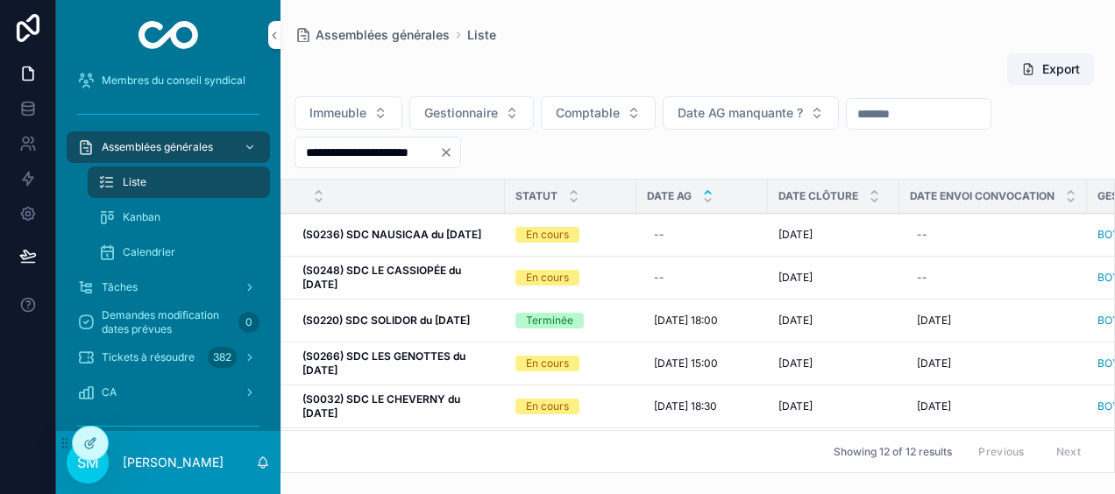
click at [884, 112] on input "scrollable content" at bounding box center [919, 114] width 144 height 25
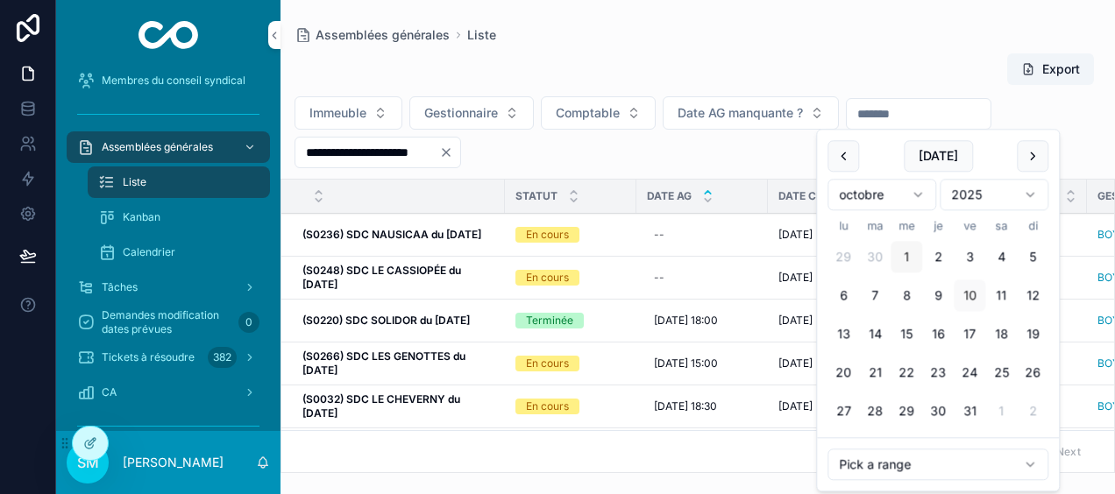
click at [901, 255] on button "1" at bounding box center [907, 258] width 32 height 32
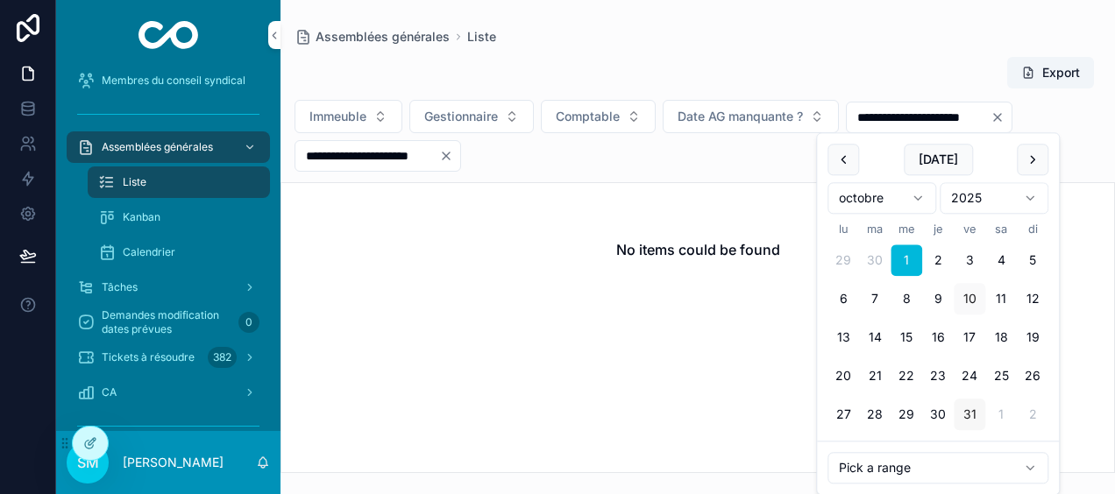
click at [962, 408] on button "31" at bounding box center [970, 416] width 32 height 32
type input "**********"
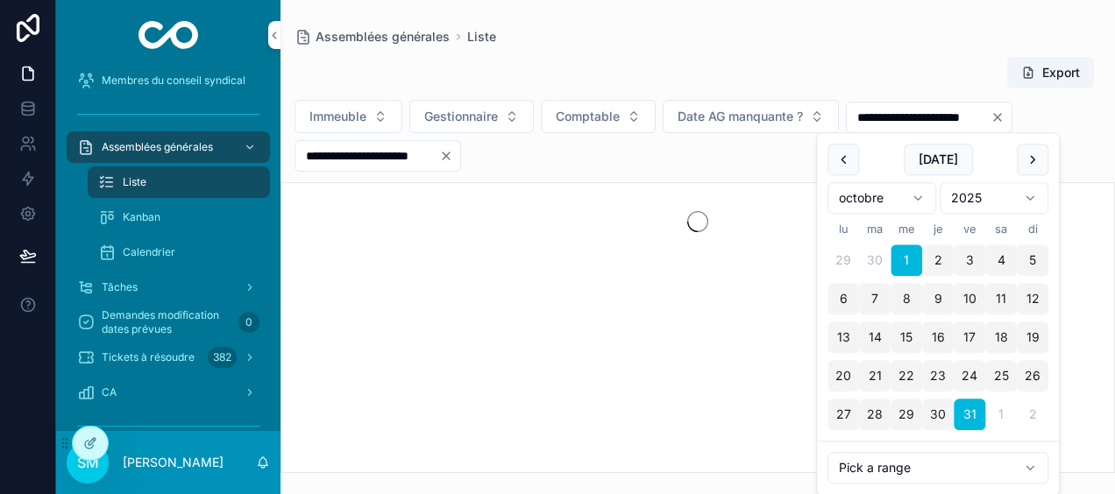
click at [884, 40] on div "Assemblées générales Liste" at bounding box center [698, 37] width 806 height 18
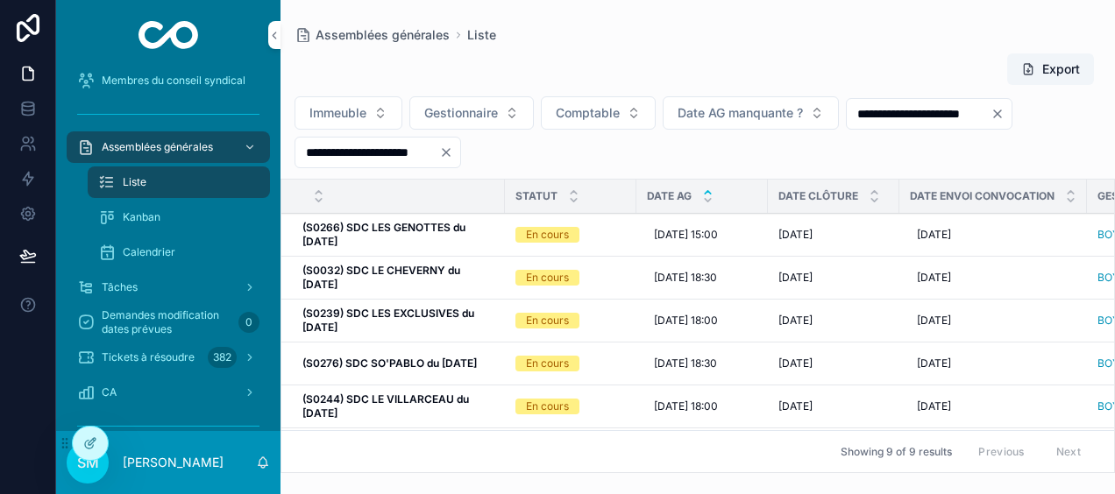
click at [1004, 114] on icon "Clear" at bounding box center [997, 114] width 14 height 14
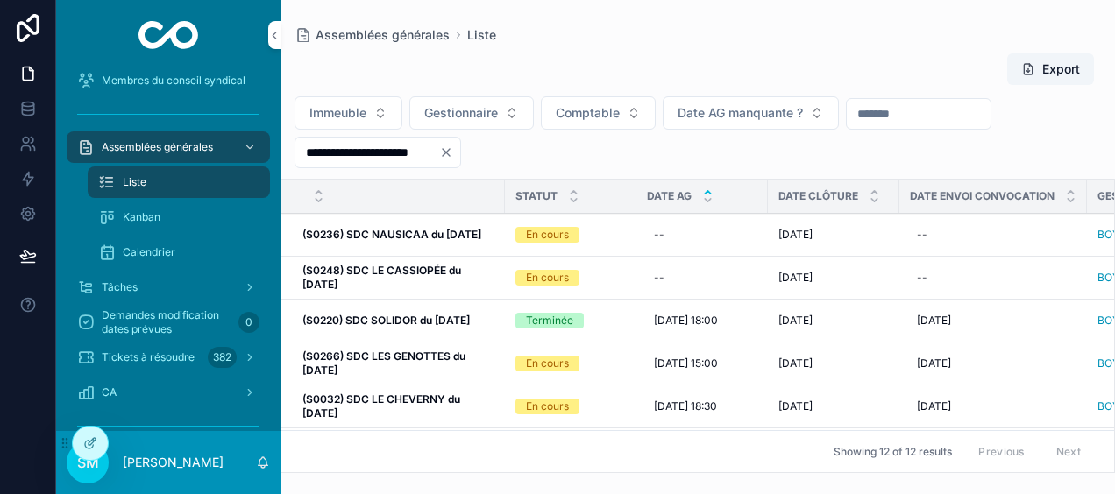
click at [453, 154] on icon "Clear" at bounding box center [446, 152] width 14 height 14
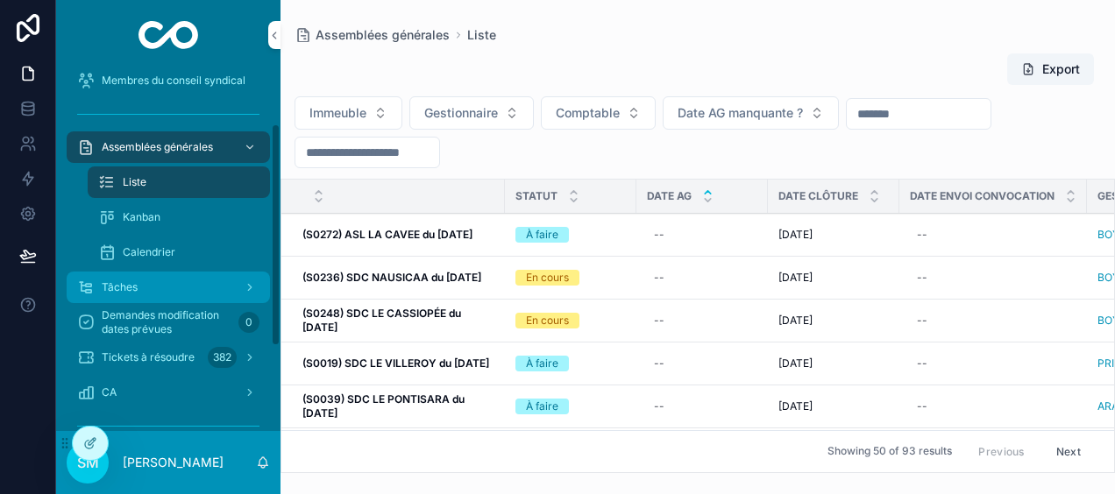
click at [144, 282] on div "Tâches" at bounding box center [168, 287] width 182 height 28
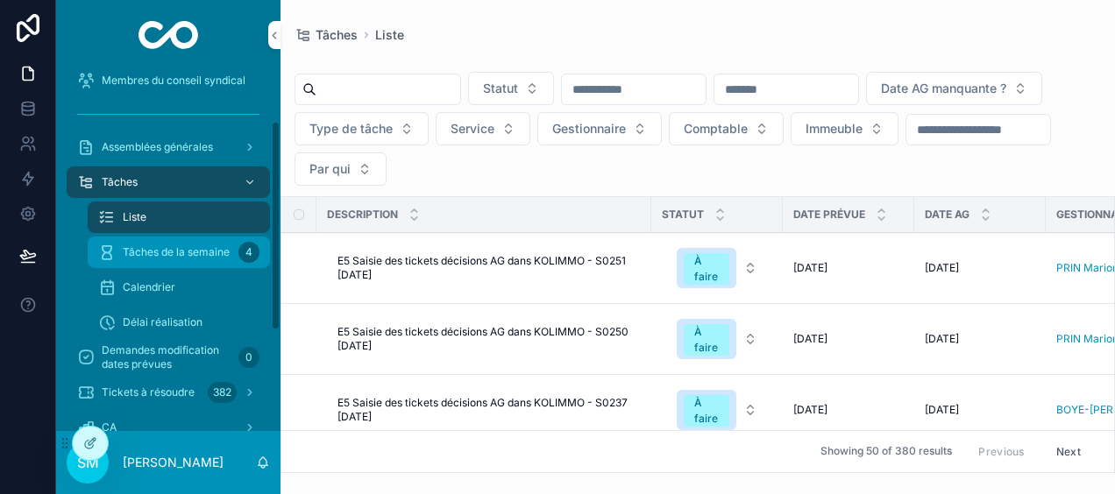
click at [193, 255] on span "Tâches de la semaine" at bounding box center [176, 252] width 107 height 14
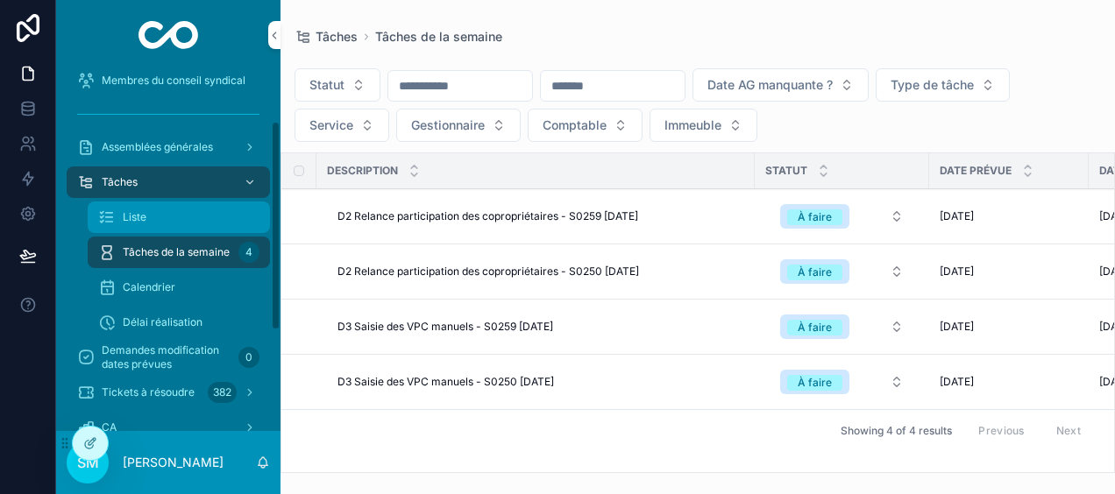
click at [177, 214] on div "Liste" at bounding box center [178, 217] width 161 height 28
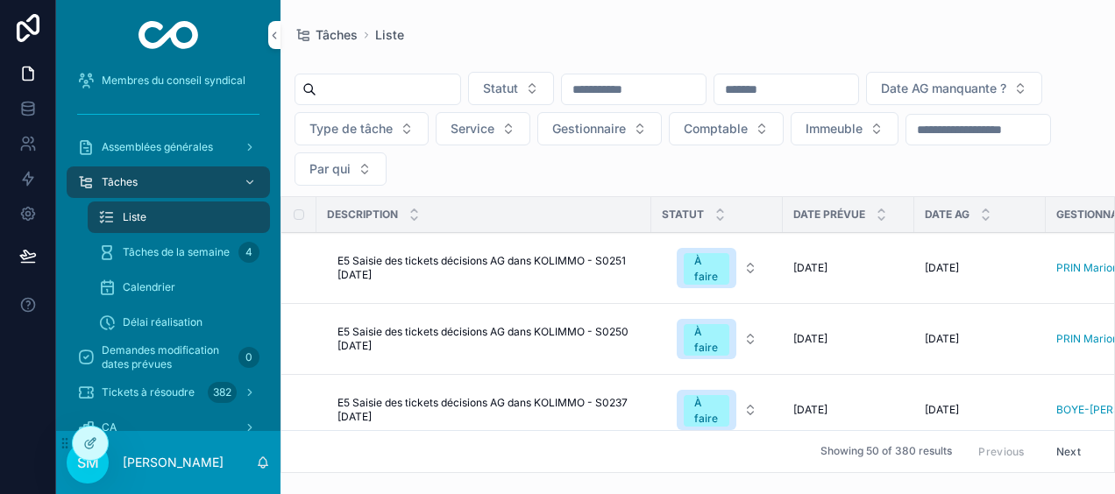
click at [906, 142] on input "scrollable content" at bounding box center [978, 129] width 144 height 25
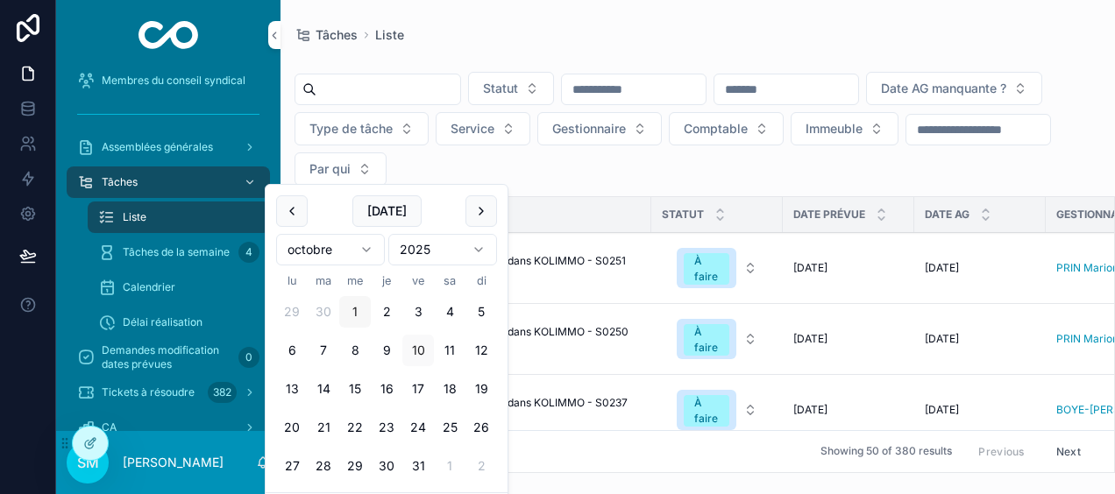
click at [355, 311] on button "1" at bounding box center [355, 312] width 32 height 32
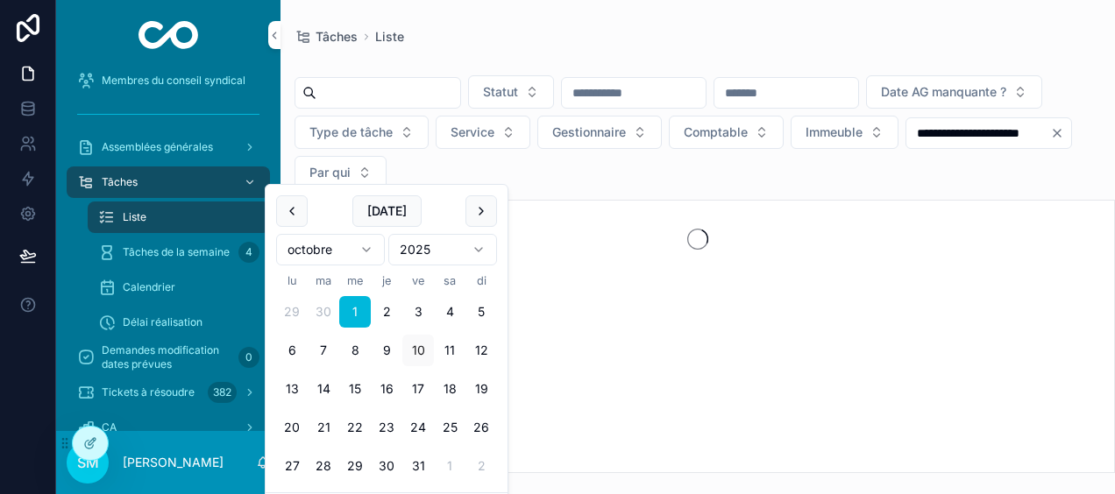
click at [420, 348] on button "10" at bounding box center [418, 351] width 32 height 32
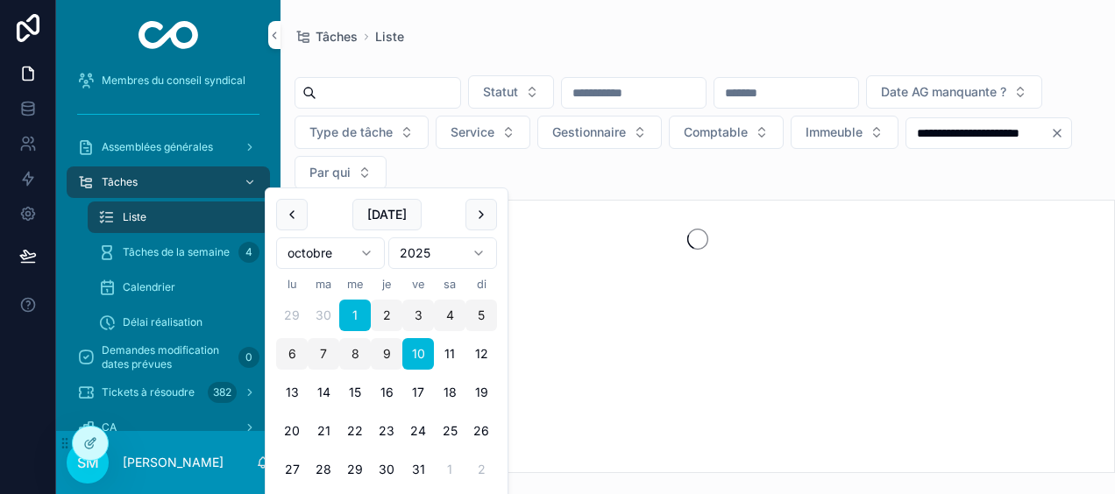
type input "**********"
click at [736, 31] on div "Tâches Liste" at bounding box center [698, 37] width 806 height 18
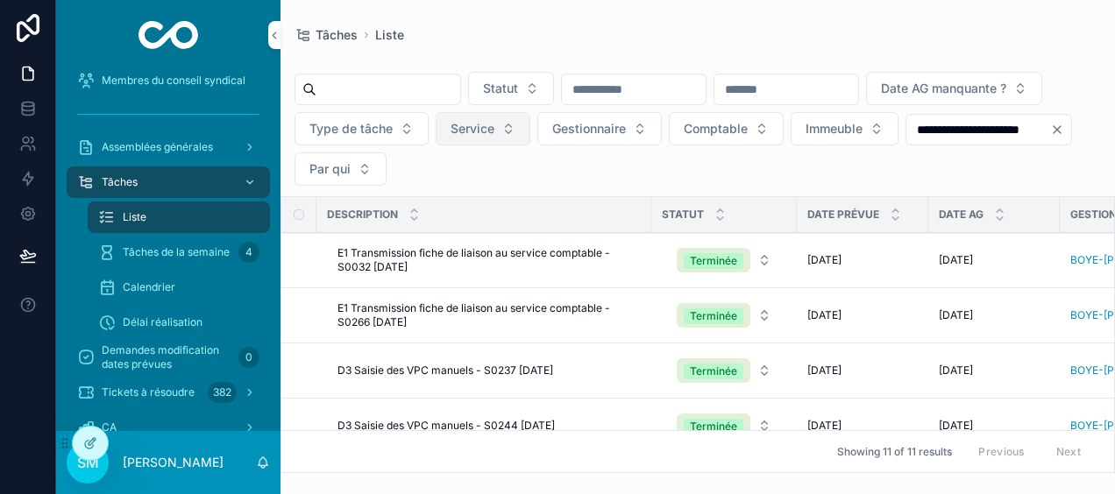
click at [494, 126] on span "Service" at bounding box center [473, 129] width 44 height 18
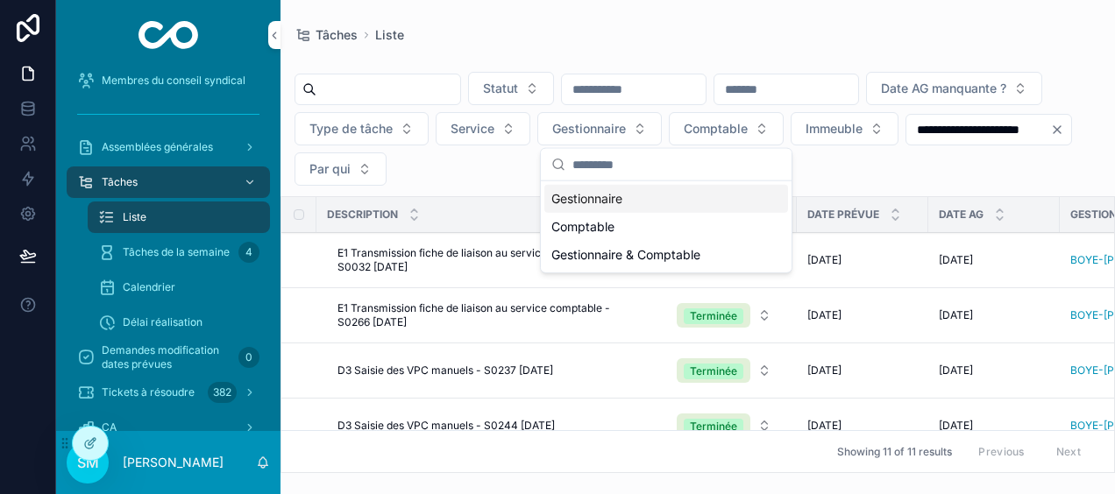
click at [609, 198] on div "Gestionnaire" at bounding box center [666, 199] width 244 height 28
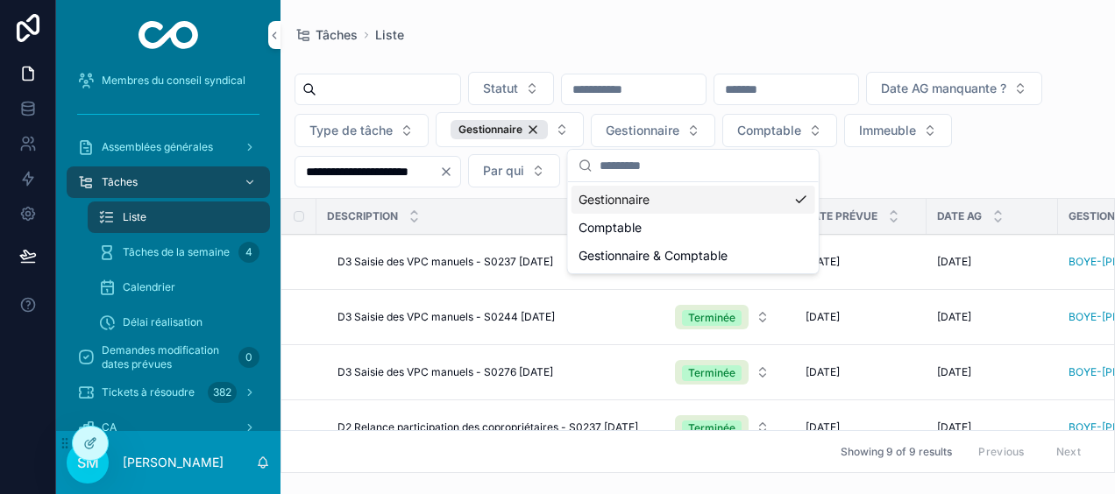
click at [700, 4] on div "**********" at bounding box center [697, 236] width 834 height 473
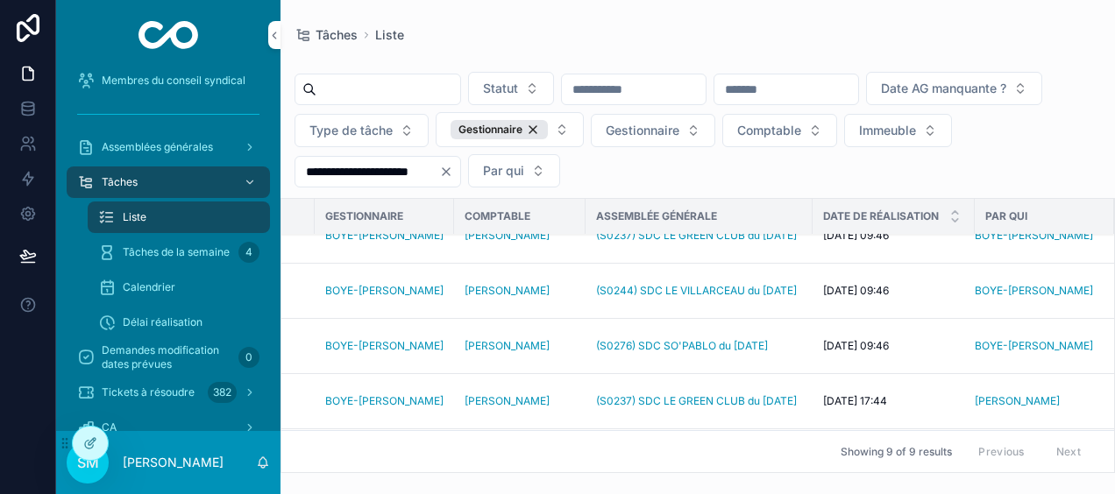
scroll to position [0, 756]
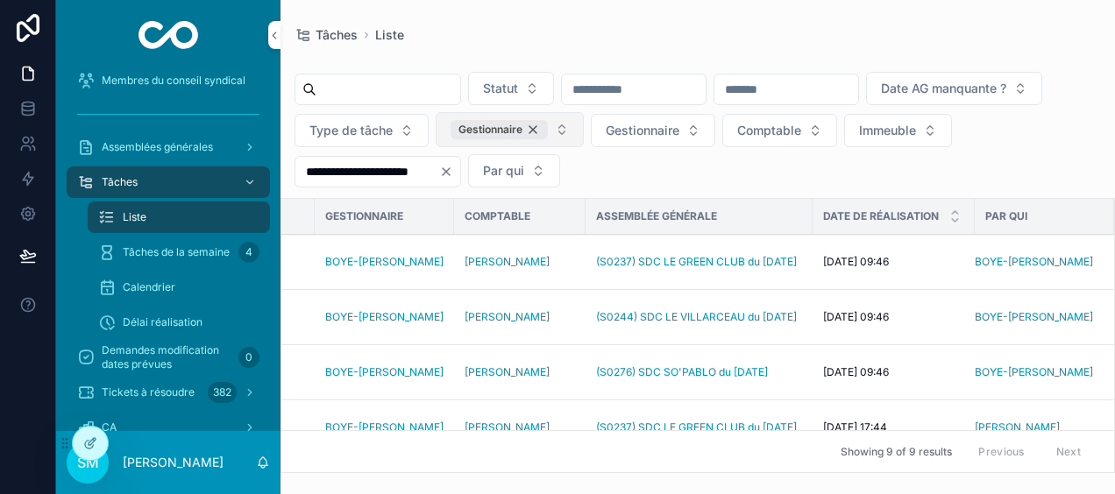
click at [548, 130] on div "Gestionnaire" at bounding box center [499, 129] width 97 height 19
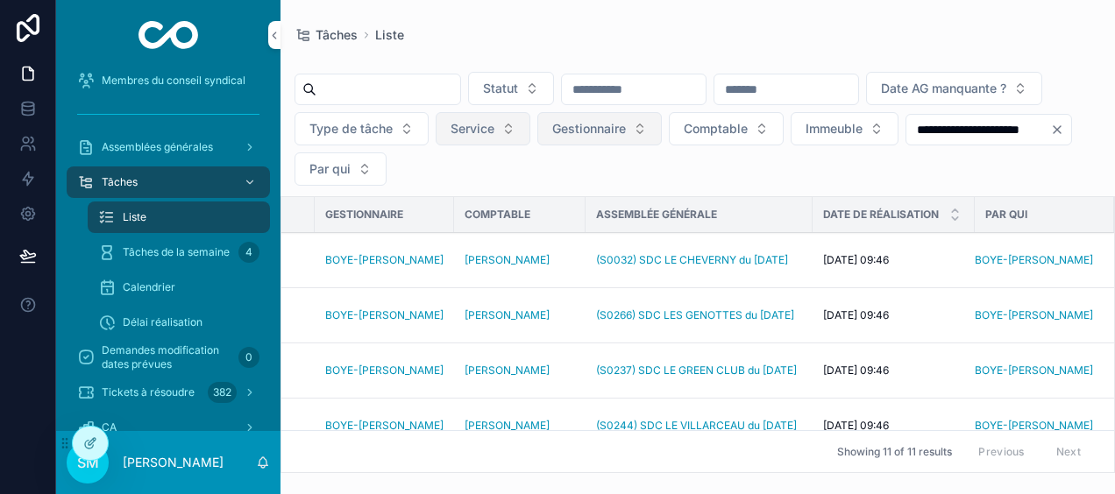
scroll to position [0, 750]
click at [494, 132] on span "Service" at bounding box center [473, 129] width 44 height 18
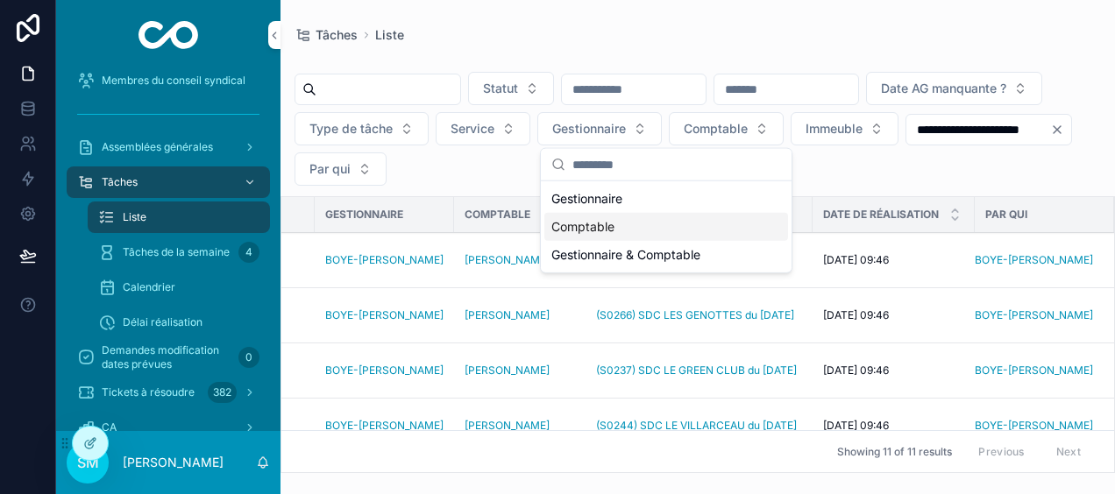
click at [619, 217] on div "Comptable" at bounding box center [666, 227] width 244 height 28
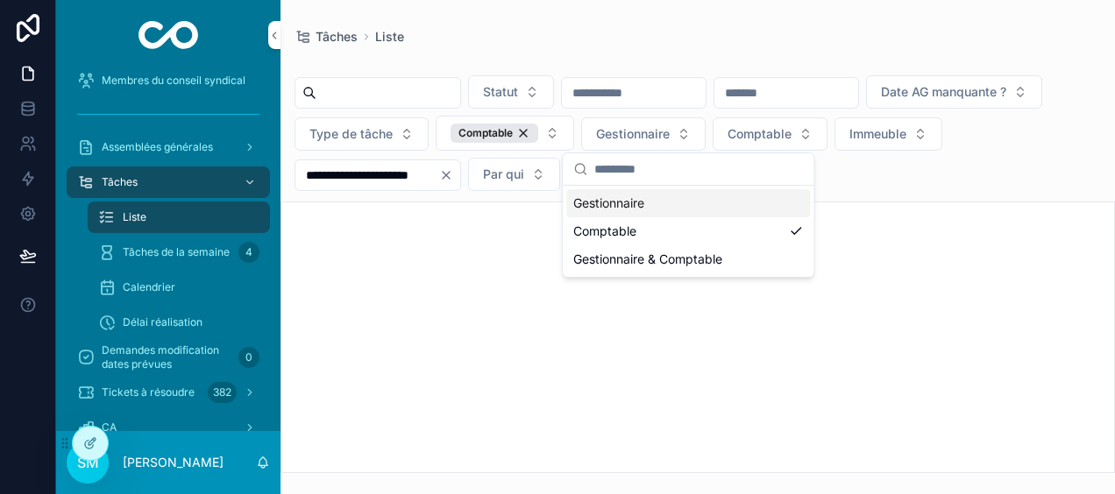
click at [713, 34] on div "Tâches Liste" at bounding box center [698, 37] width 806 height 18
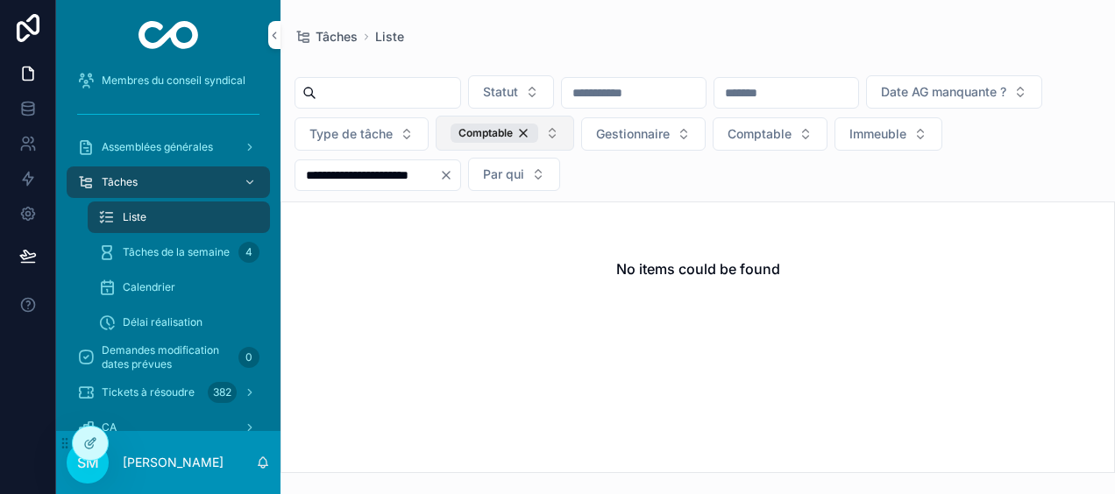
click at [574, 135] on button "Comptable" at bounding box center [505, 133] width 138 height 35
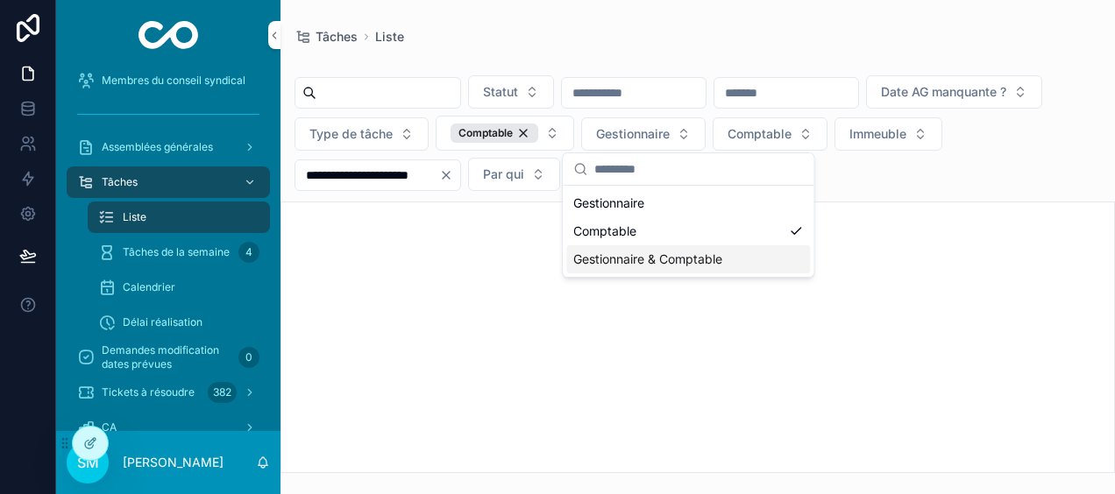
click at [691, 261] on div "Gestionnaire & Comptable" at bounding box center [688, 259] width 244 height 28
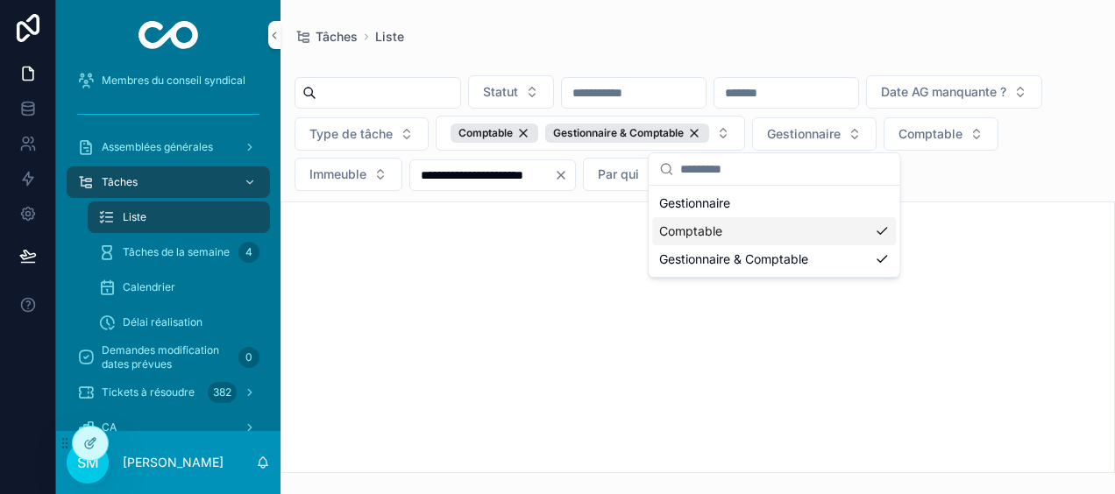
click at [883, 229] on div "Comptable" at bounding box center [774, 231] width 244 height 28
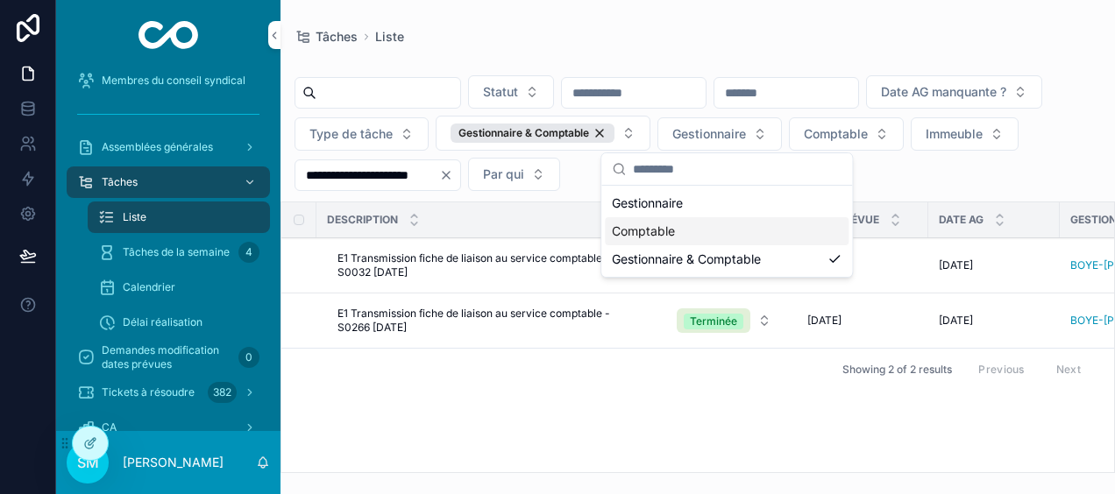
click at [812, 21] on div "**********" at bounding box center [697, 236] width 834 height 473
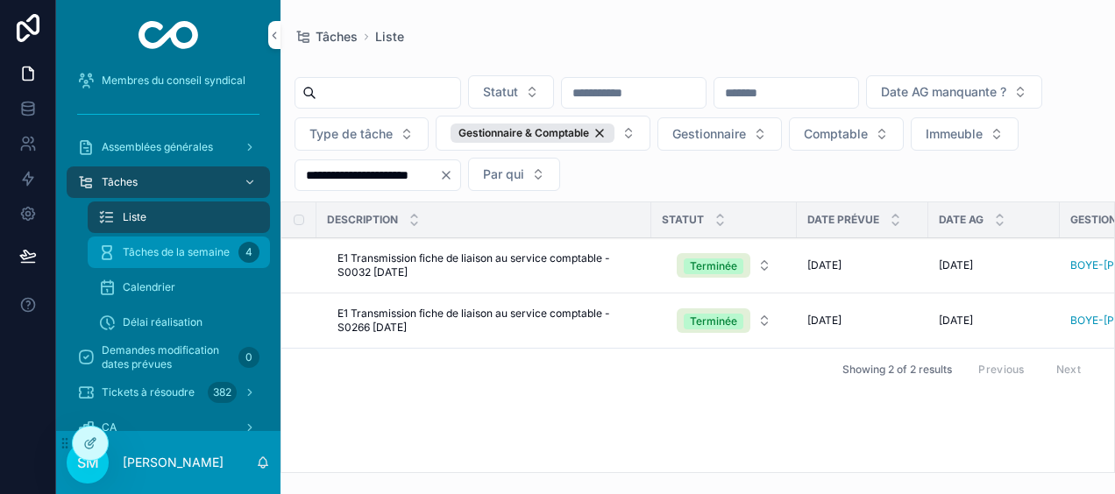
click at [224, 247] on span "Tâches de la semaine" at bounding box center [176, 252] width 107 height 14
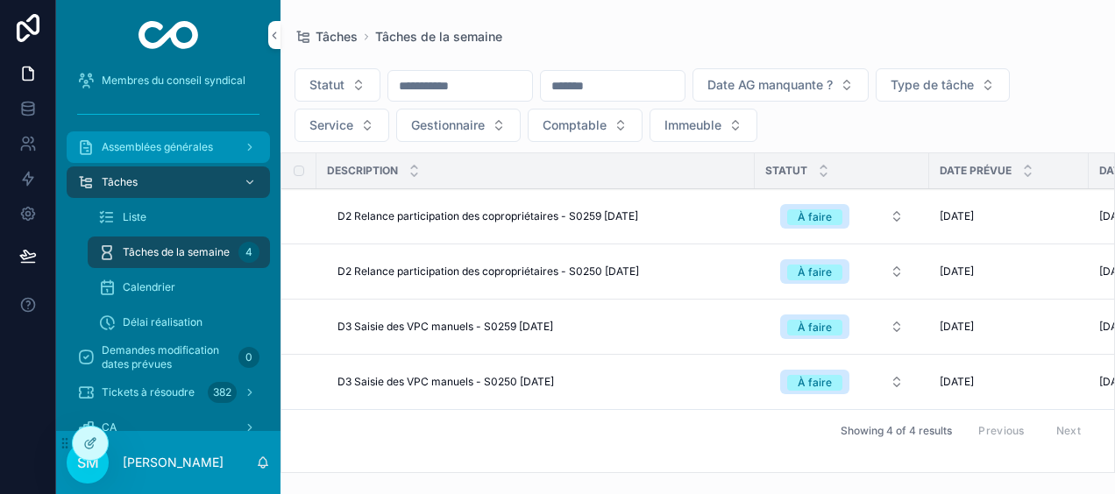
click at [186, 148] on span "Assemblées générales" at bounding box center [157, 147] width 111 height 14
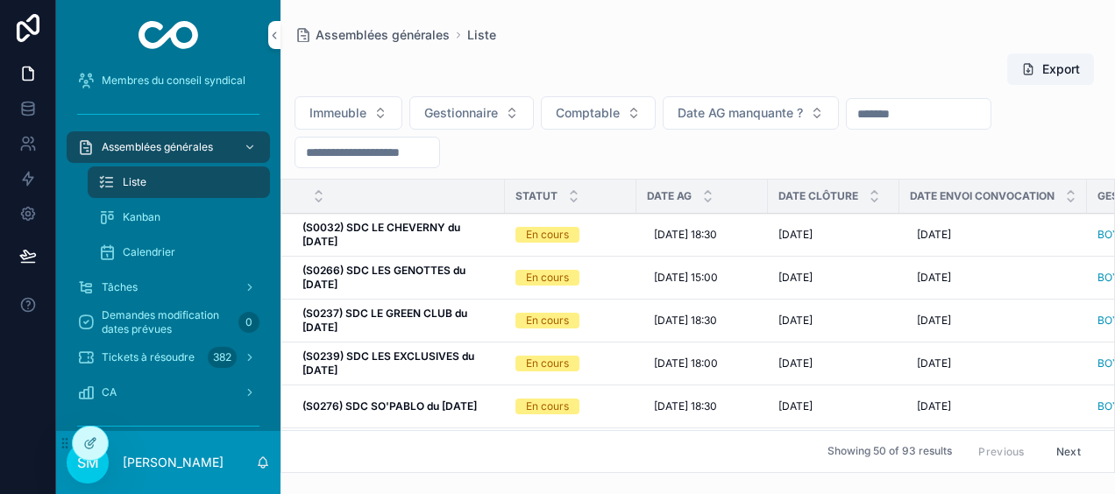
click at [415, 146] on input "scrollable content" at bounding box center [367, 152] width 144 height 25
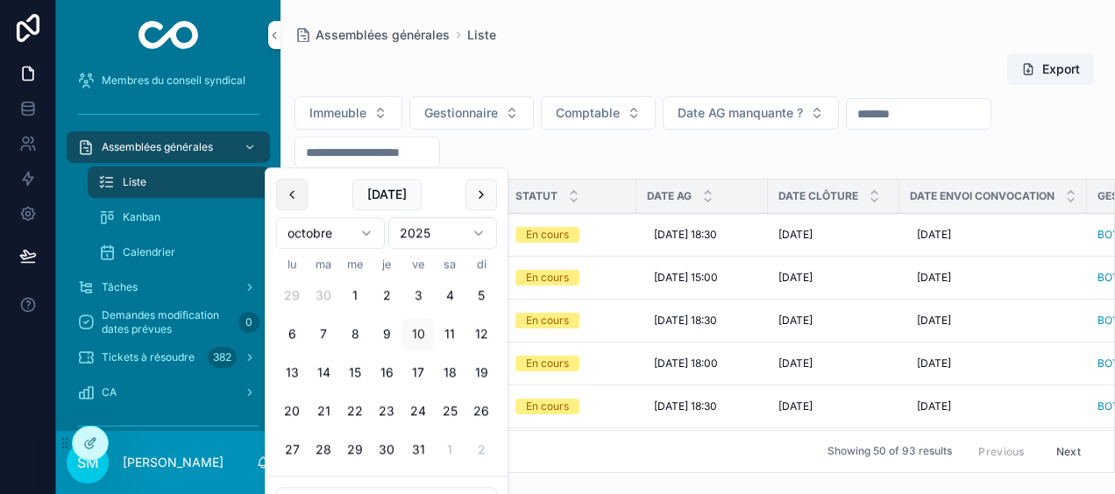
click at [291, 191] on button "scrollable content" at bounding box center [292, 195] width 32 height 32
click at [324, 445] on button "30" at bounding box center [324, 451] width 32 height 32
type input "**********"
click at [324, 445] on button "30" at bounding box center [324, 451] width 32 height 32
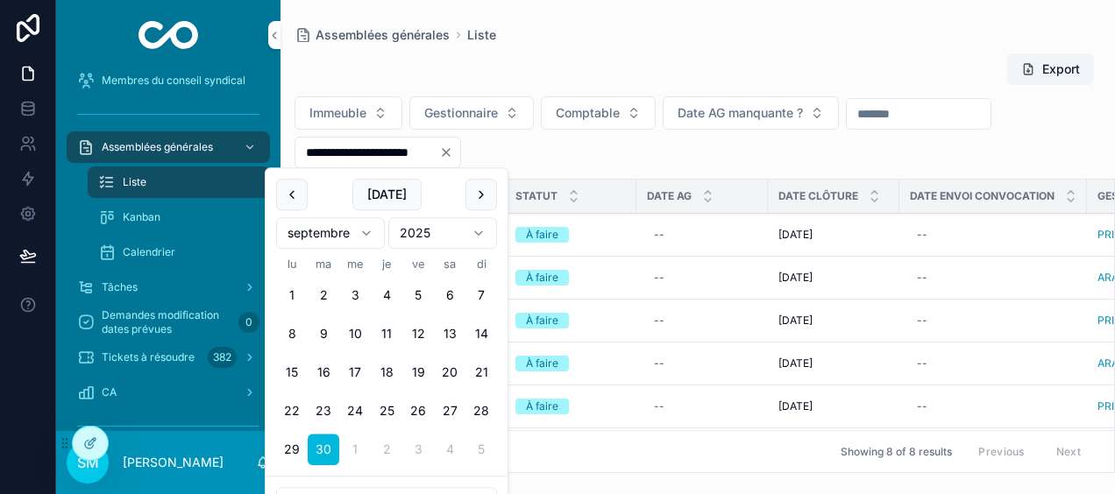
click at [628, 49] on div "**********" at bounding box center [697, 257] width 834 height 431
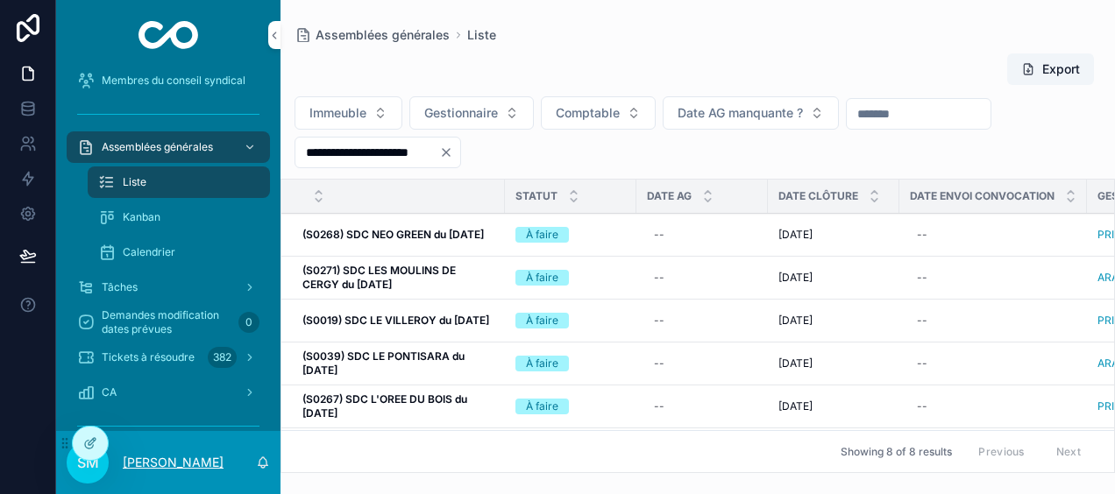
click at [158, 463] on p "[PERSON_NAME]" at bounding box center [173, 463] width 101 height 18
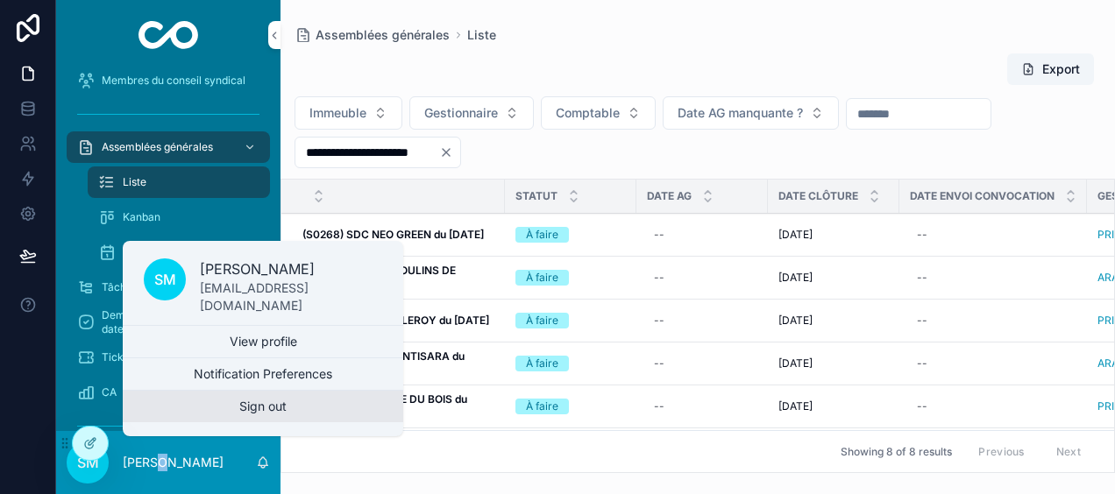
click at [221, 413] on button "Sign out" at bounding box center [263, 407] width 280 height 32
